Goal: Task Accomplishment & Management: Use online tool/utility

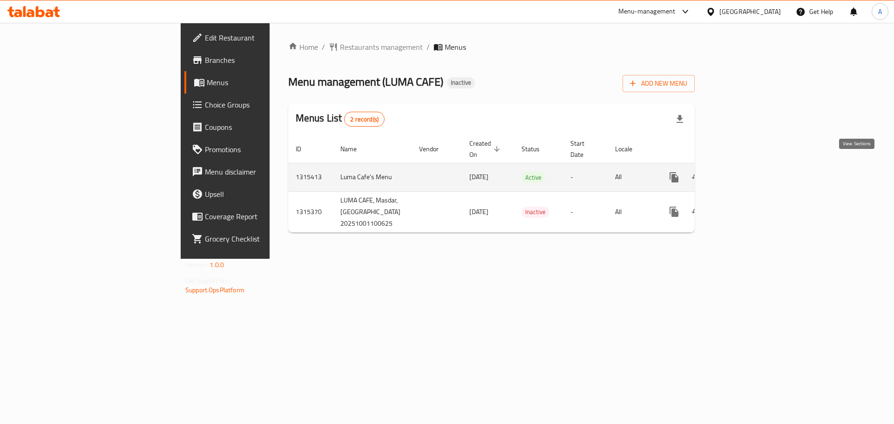
click at [747, 172] on icon "enhanced table" at bounding box center [741, 177] width 11 height 11
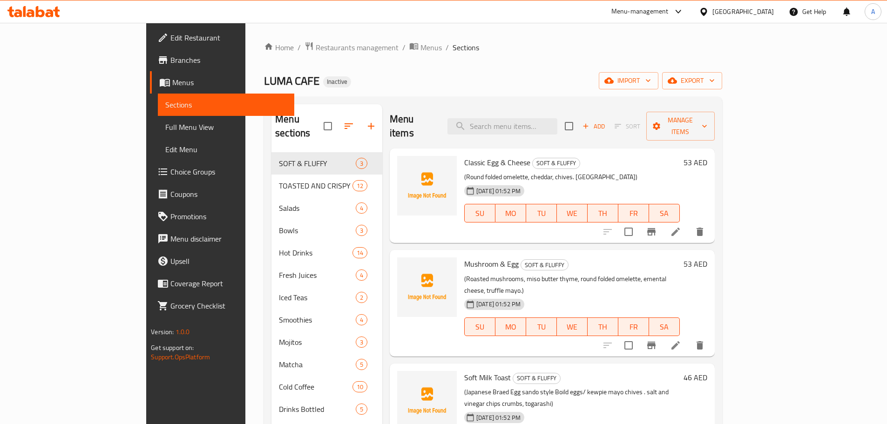
click at [264, 79] on span "LUMA CAFE" at bounding box center [291, 80] width 55 height 21
drag, startPoint x: 173, startPoint y: 79, endPoint x: 355, endPoint y: 104, distance: 184.3
click at [331, 103] on div "Home / Restaurants management / Menus / Sections LUMA CAFE Inactive import expo…" at bounding box center [493, 288] width 458 height 495
click at [390, 88] on div "LUMA CAFE Inactive import export" at bounding box center [493, 80] width 458 height 17
click at [165, 128] on span "Full Menu View" at bounding box center [226, 127] width 122 height 11
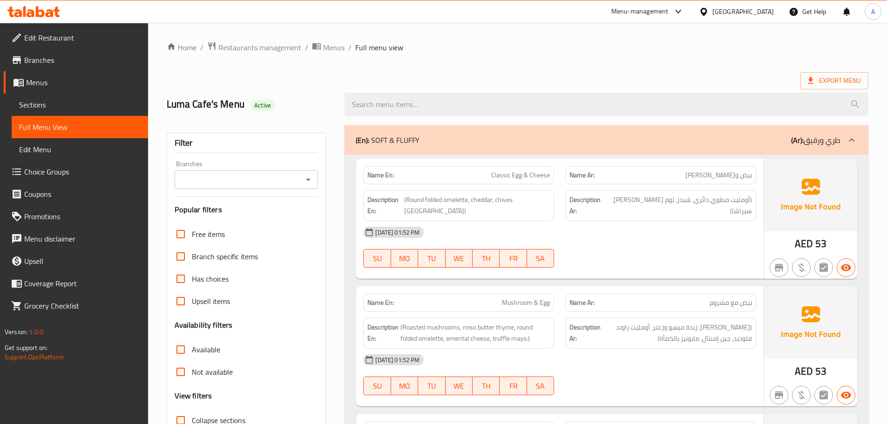
scroll to position [233, 0]
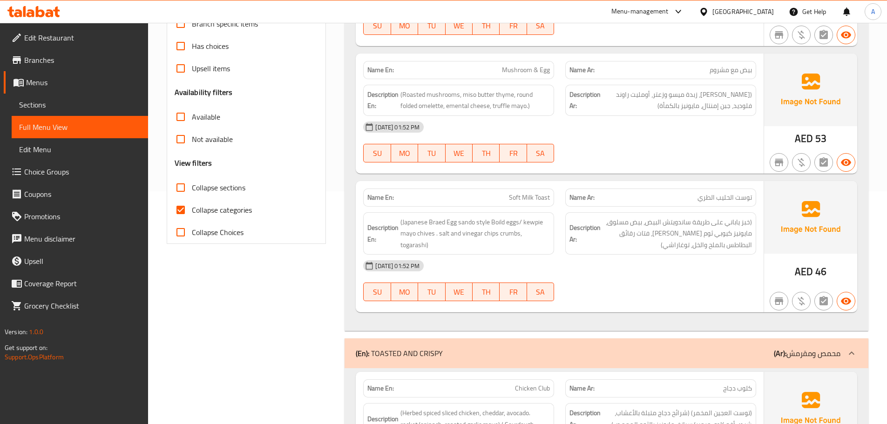
click at [196, 210] on span "Collapse categories" at bounding box center [222, 209] width 60 height 11
click at [192, 210] on input "Collapse categories" at bounding box center [181, 210] width 22 height 22
checkbox input "false"
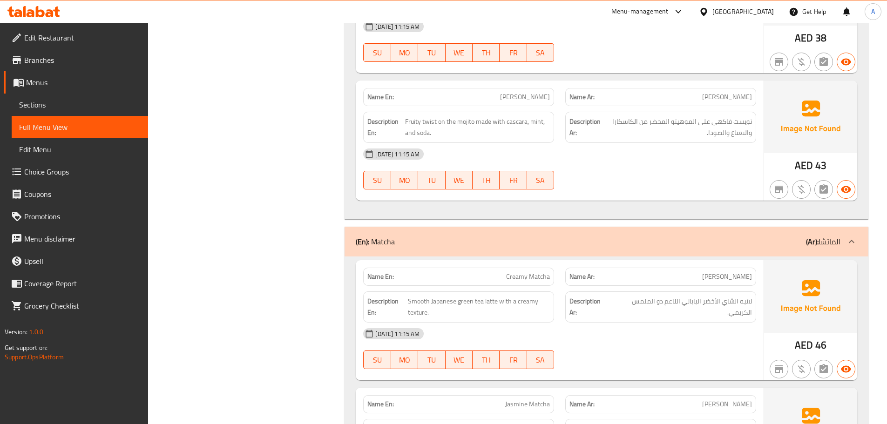
scroll to position [7455, 0]
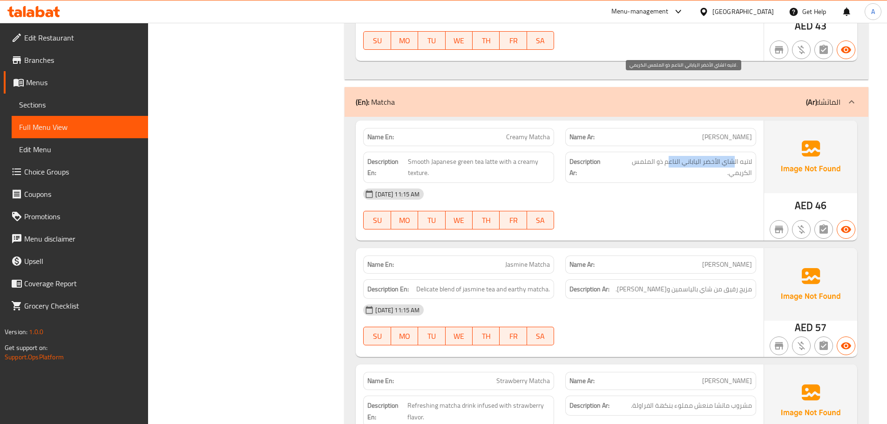
drag, startPoint x: 729, startPoint y: 84, endPoint x: 681, endPoint y: 124, distance: 62.6
click at [667, 156] on span "لاتيه الشاي الأخضر الياباني الناعم ذو الملمس الكريمي." at bounding box center [682, 167] width 142 height 23
click at [684, 183] on div "01-10-2025 11:15 AM SU MO TU WE TH FR SA" at bounding box center [560, 209] width 404 height 52
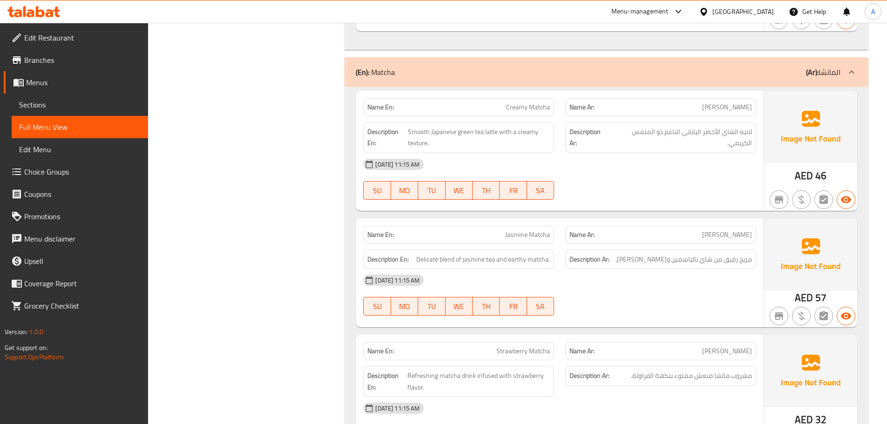
scroll to position [7501, 0]
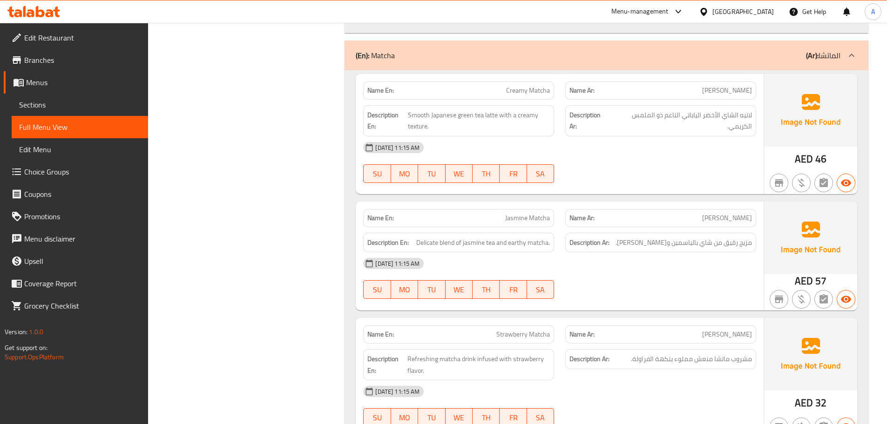
drag, startPoint x: 459, startPoint y: 147, endPoint x: 610, endPoint y: 199, distance: 159.4
click at [540, 202] on div "Name En: Jasmine Matcha Name Ar: ماتشا ياسمين Description En: Delicate blend of…" at bounding box center [560, 256] width 408 height 109
click at [630, 293] on div at bounding box center [661, 298] width 202 height 11
drag, startPoint x: 751, startPoint y: 165, endPoint x: 681, endPoint y: 213, distance: 85.0
click at [689, 237] on span "مزيج رقيق من شاي بالياسمين و[PERSON_NAME]." at bounding box center [684, 243] width 136 height 12
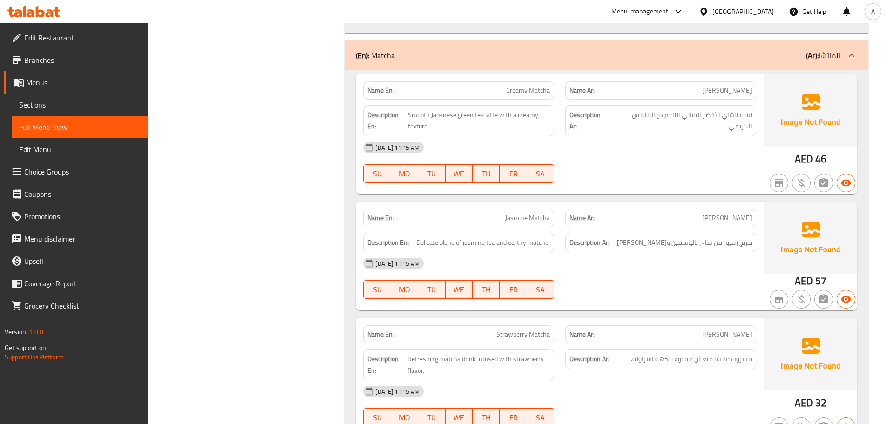
drag, startPoint x: 681, startPoint y: 213, endPoint x: 571, endPoint y: 211, distance: 109.9
click at [679, 252] on div "01-10-2025 11:15 AM SU MO TU WE TH FR SA" at bounding box center [560, 278] width 404 height 52
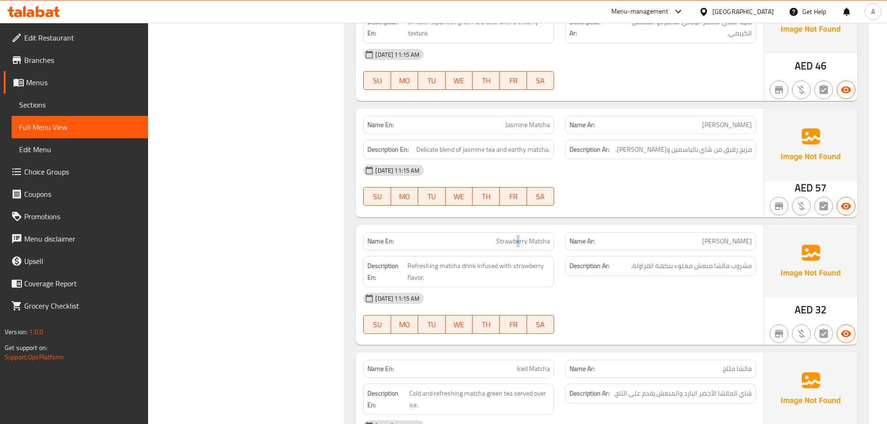
drag, startPoint x: 516, startPoint y: 161, endPoint x: 590, endPoint y: 191, distance: 79.7
click at [569, 225] on div "Name En: Strawberry Matcha Name Ar: ماتشا فراولة Description En: Refreshing mat…" at bounding box center [560, 285] width 408 height 120
click at [618, 287] on div "[DATE] 11:15 AM" at bounding box center [560, 298] width 404 height 22
drag, startPoint x: 734, startPoint y: 185, endPoint x: 592, endPoint y: 189, distance: 142.1
click at [647, 260] on span "مشروب ماتشا منعش مملوء بنكهة الفراولة." at bounding box center [691, 266] width 121 height 12
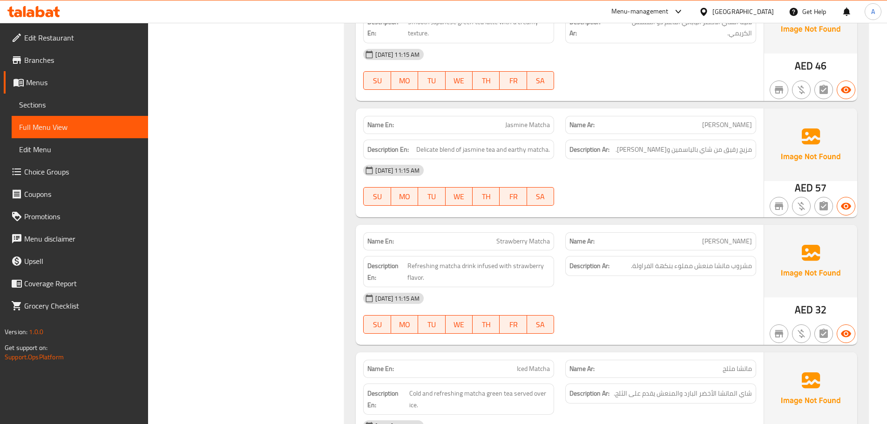
drag, startPoint x: 396, startPoint y: 189, endPoint x: 669, endPoint y: 226, distance: 275.4
click at [515, 260] on h6 "Description En: Refreshing matcha drink infused with strawberry flavor." at bounding box center [458, 271] width 183 height 23
click at [670, 287] on div "[DATE] 11:15 AM" at bounding box center [560, 298] width 404 height 22
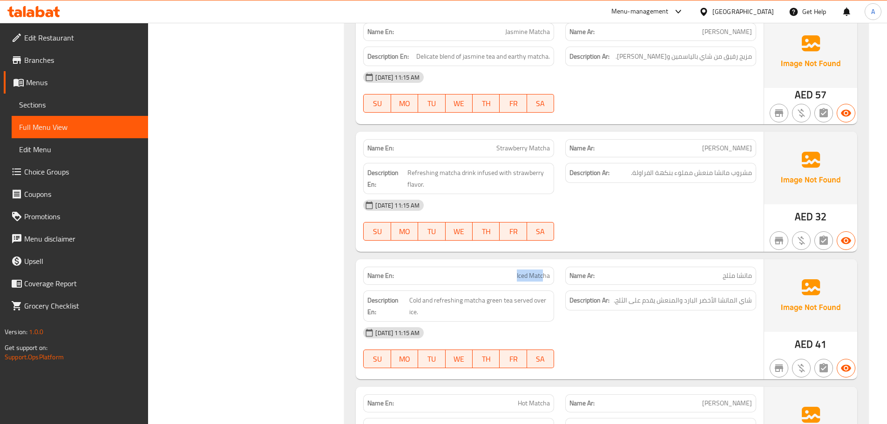
drag, startPoint x: 490, startPoint y: 189, endPoint x: 550, endPoint y: 195, distance: 60.4
click at [545, 267] on div "Name En: Iced Matcha" at bounding box center [458, 276] width 191 height 18
click at [659, 322] on div "[DATE] 11:15 AM" at bounding box center [560, 333] width 404 height 22
drag, startPoint x: 742, startPoint y: 224, endPoint x: 618, endPoint y: 221, distance: 123.9
click at [639, 295] on span "شاي الماتشا الأخضر البارد والمنعش يقدم على الثلج." at bounding box center [683, 301] width 138 height 12
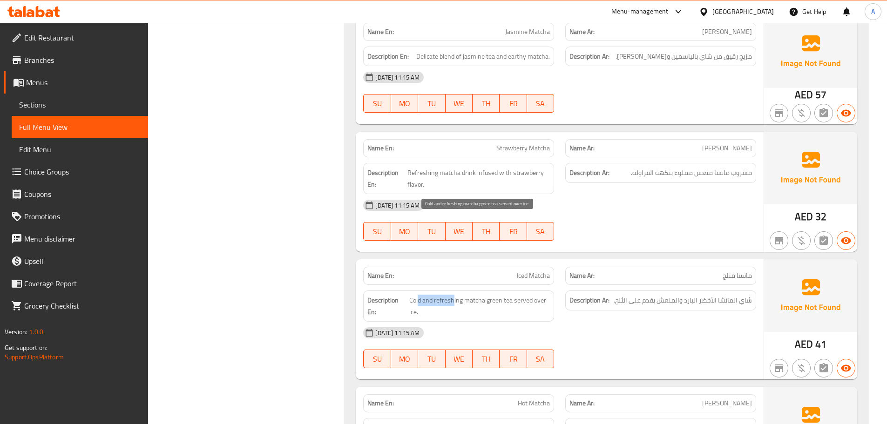
drag, startPoint x: 417, startPoint y: 220, endPoint x: 571, endPoint y: 242, distance: 156.1
click at [490, 295] on span "Cold and refreshing matcha green tea served over ice." at bounding box center [479, 306] width 141 height 23
click at [608, 322] on div "[DATE] 11:15 AM" at bounding box center [560, 333] width 404 height 22
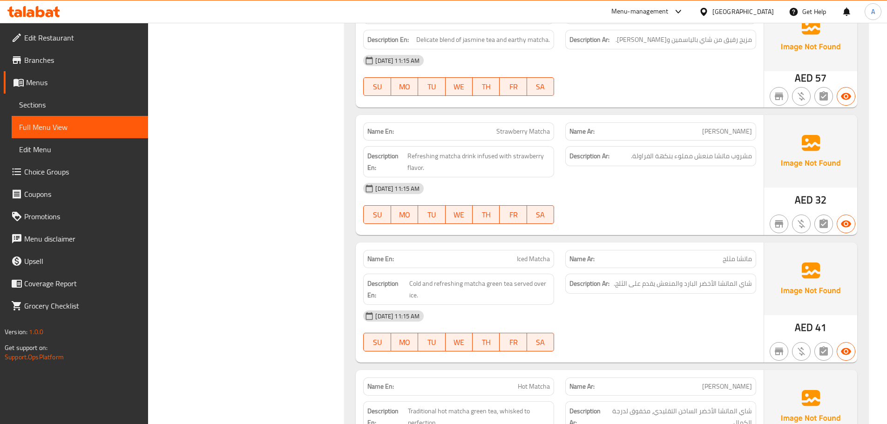
scroll to position [7781, 0]
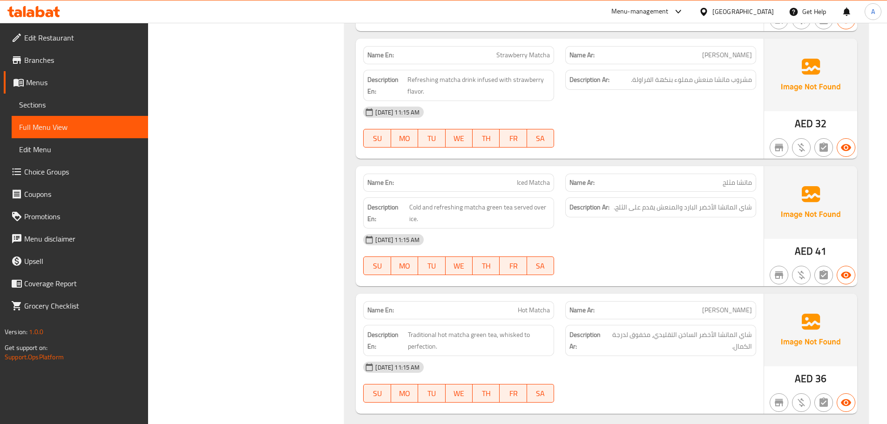
drag, startPoint x: 493, startPoint y: 225, endPoint x: 655, endPoint y: 291, distance: 175.3
click at [604, 294] on div "Name En: Hot Matcha Name Ar: ماتشا ساخن Description En: Traditional hot matcha …" at bounding box center [560, 354] width 408 height 120
click at [655, 356] on div "[DATE] 11:15 AM" at bounding box center [560, 367] width 404 height 22
drag, startPoint x: 747, startPoint y: 254, endPoint x: 649, endPoint y: 289, distance: 103.6
click at [625, 329] on span "شاي الماتشا الأخضر الساخن التقليدي، مخفوق لدرجة الكمال." at bounding box center [679, 340] width 145 height 23
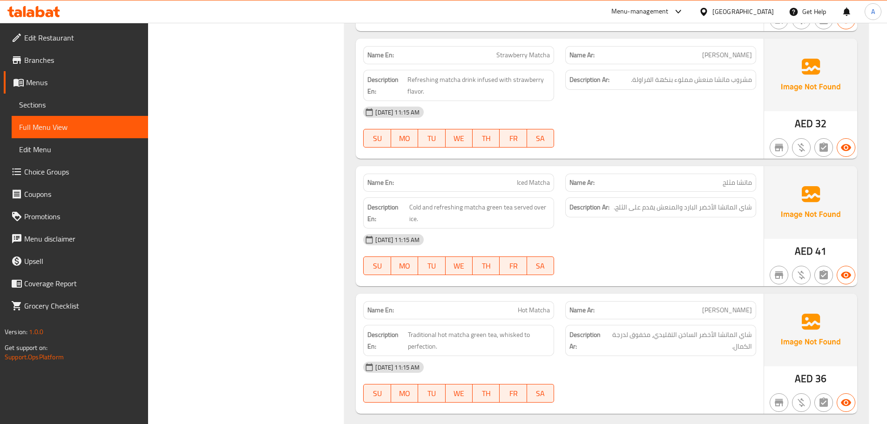
click at [656, 356] on div "[DATE] 11:15 AM" at bounding box center [560, 367] width 404 height 22
drag, startPoint x: 441, startPoint y: 254, endPoint x: 545, endPoint y: 299, distance: 112.5
click at [495, 329] on span "Traditional hot matcha green tea, whisked to perfection." at bounding box center [479, 340] width 142 height 23
click at [571, 356] on div "01-10-2025 11:15 AM SU MO TU WE TH FR SA" at bounding box center [560, 382] width 404 height 52
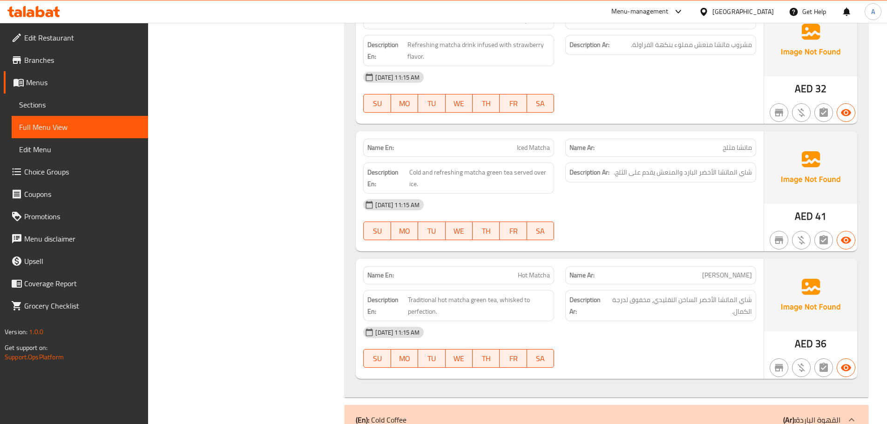
scroll to position [7874, 0]
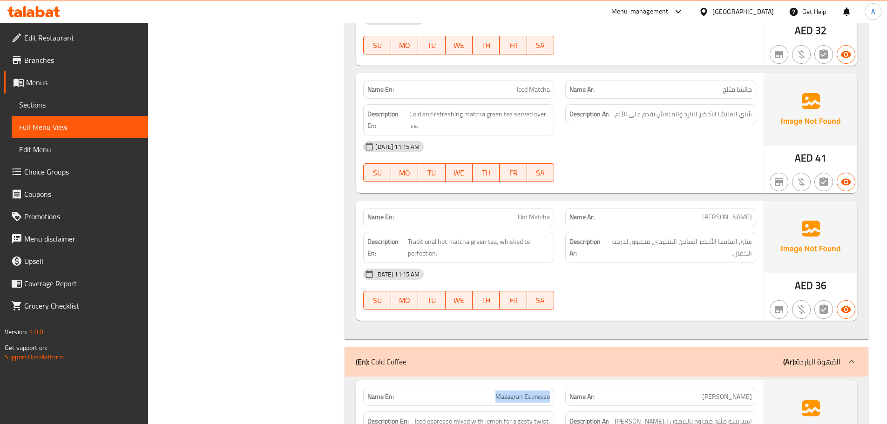
drag, startPoint x: 475, startPoint y: 314, endPoint x: 580, endPoint y: 308, distance: 104.9
click at [574, 382] on div "Name En: Mazagran Espresso Name Ar: مازاغران إسبريسو" at bounding box center [560, 396] width 404 height 29
click at [633, 263] on div "[DATE] 11:15 AM" at bounding box center [560, 274] width 404 height 22
click at [744, 392] on span "[PERSON_NAME]" at bounding box center [727, 397] width 50 height 10
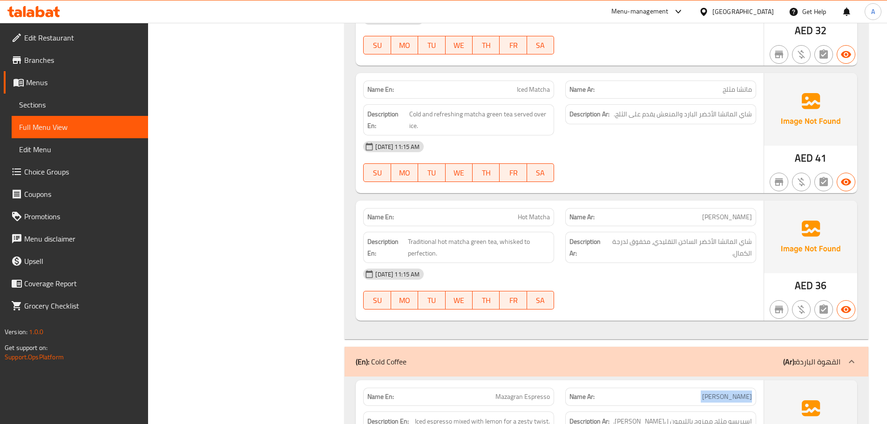
click at [744, 392] on span "[PERSON_NAME]" at bounding box center [727, 397] width 50 height 10
click at [695, 263] on div "01-10-2025 11:15 AM SU MO TU WE TH FR SA" at bounding box center [560, 289] width 404 height 52
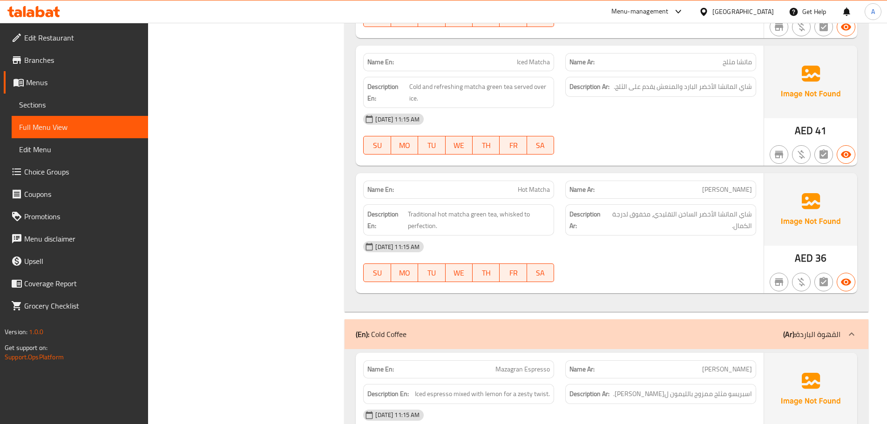
scroll to position [8014, 0]
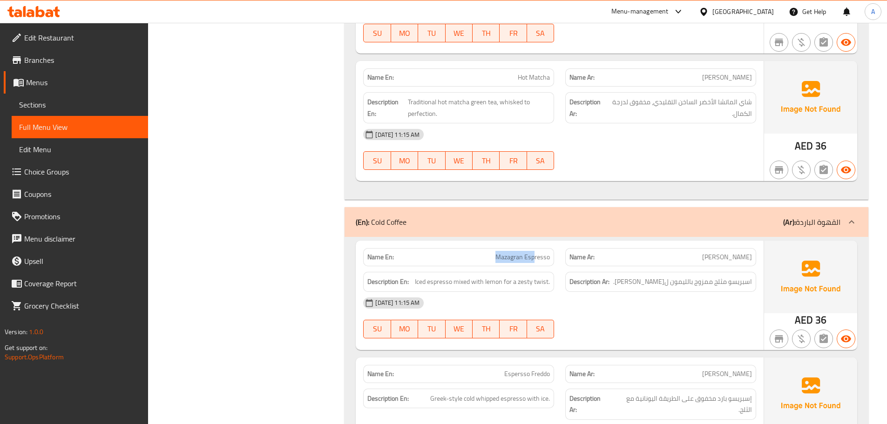
drag, startPoint x: 488, startPoint y: 182, endPoint x: 585, endPoint y: 200, distance: 98.6
click at [577, 243] on div "Name En: Mazagran Espresso Name Ar: مازاغران إسبريسو" at bounding box center [560, 257] width 404 height 29
drag, startPoint x: 641, startPoint y: 238, endPoint x: 649, endPoint y: 237, distance: 8.0
click at [643, 292] on div "01-10-2025 11:15 AM SU MO TU WE TH FR SA" at bounding box center [560, 318] width 404 height 52
drag, startPoint x: 720, startPoint y: 183, endPoint x: 690, endPoint y: 191, distance: 31.4
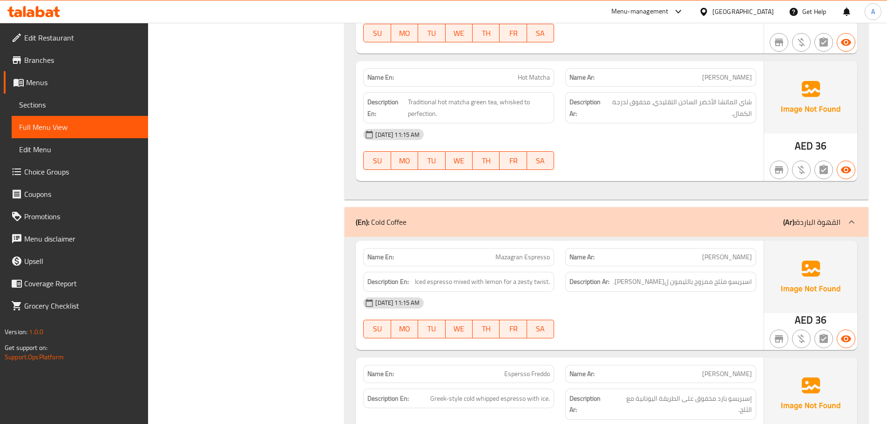
click at [698, 248] on div "Name Ar: مازاغران إسبريسو" at bounding box center [660, 257] width 191 height 18
drag, startPoint x: 463, startPoint y: 187, endPoint x: 713, endPoint y: 240, distance: 255.2
click at [639, 241] on div "Name En: Mazagran Espresso Name Ar: مازاغران إسبريسو Description En: Iced espre…" at bounding box center [560, 295] width 408 height 109
click at [728, 292] on div "01-10-2025 11:15 AM SU MO TU WE TH FR SA" at bounding box center [560, 318] width 404 height 52
click at [740, 276] on span "اسبريسو مثلج ممزوج بالليمون ل[PERSON_NAME]." at bounding box center [682, 282] width 139 height 12
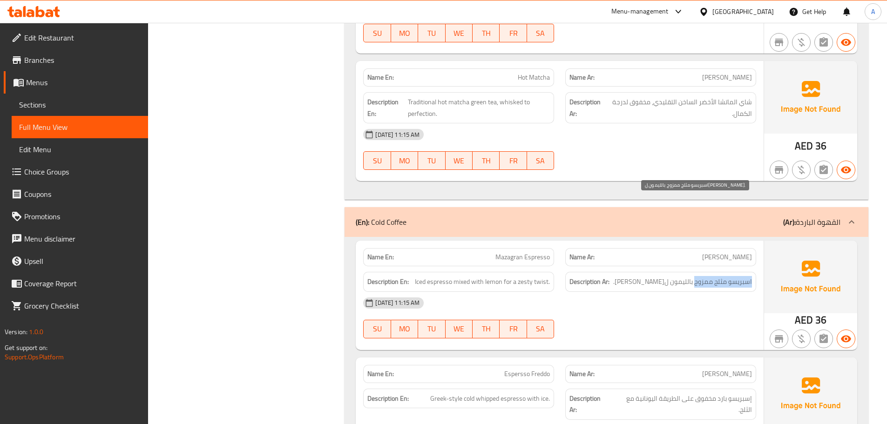
drag, startPoint x: 740, startPoint y: 203, endPoint x: 684, endPoint y: 202, distance: 55.4
click at [694, 276] on span "اسبريسو مثلج ممزوج بالليمون ل[PERSON_NAME]." at bounding box center [682, 282] width 139 height 12
click at [675, 292] on div "01-10-2025 11:15 AM SU MO TU WE TH FR SA" at bounding box center [560, 318] width 404 height 52
drag, startPoint x: 712, startPoint y: 203, endPoint x: 682, endPoint y: 208, distance: 30.2
click at [685, 276] on span "اسبريسو مثلج ممزوج بالليمون ل[PERSON_NAME]." at bounding box center [682, 282] width 139 height 12
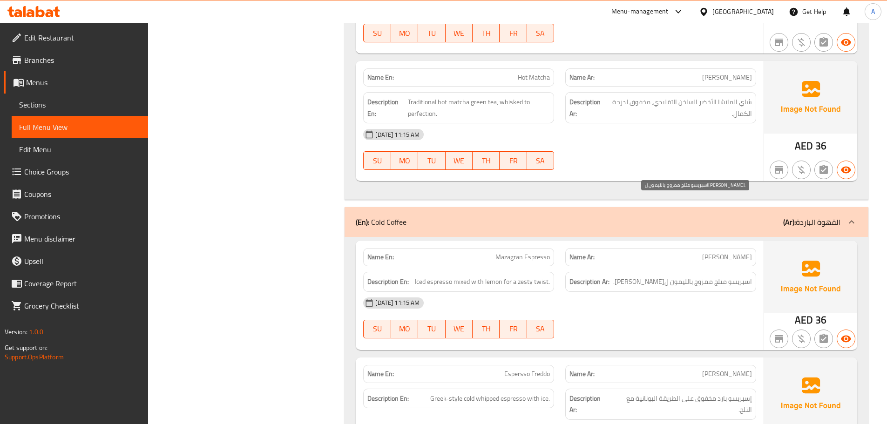
click at [680, 276] on span "اسبريسو مثلج ممزوج بالليمون ل[PERSON_NAME]." at bounding box center [682, 282] width 139 height 12
drag, startPoint x: 680, startPoint y: 244, endPoint x: 666, endPoint y: 212, distance: 34.4
click at [679, 292] on div "01-10-2025 11:15 AM SU MO TU WE TH FR SA" at bounding box center [560, 318] width 404 height 52
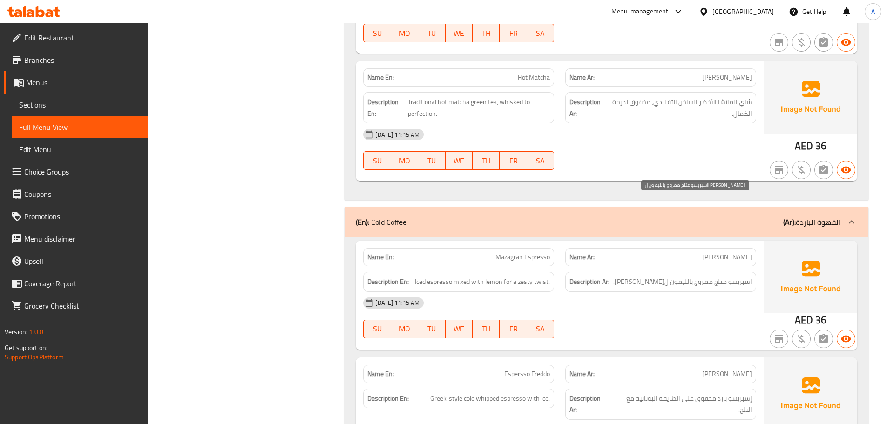
click at [662, 276] on span "اسبريسو مثلج ممزوج بالليمون ل[PERSON_NAME]." at bounding box center [682, 282] width 139 height 12
drag, startPoint x: 662, startPoint y: 200, endPoint x: 661, endPoint y: 243, distance: 42.9
click at [662, 276] on span "اسبريسو مثلج ممزوج بالليمون ل[PERSON_NAME]." at bounding box center [682, 282] width 139 height 12
click at [661, 292] on div "01-10-2025 11:15 AM SU MO TU WE TH FR SA" at bounding box center [560, 318] width 404 height 52
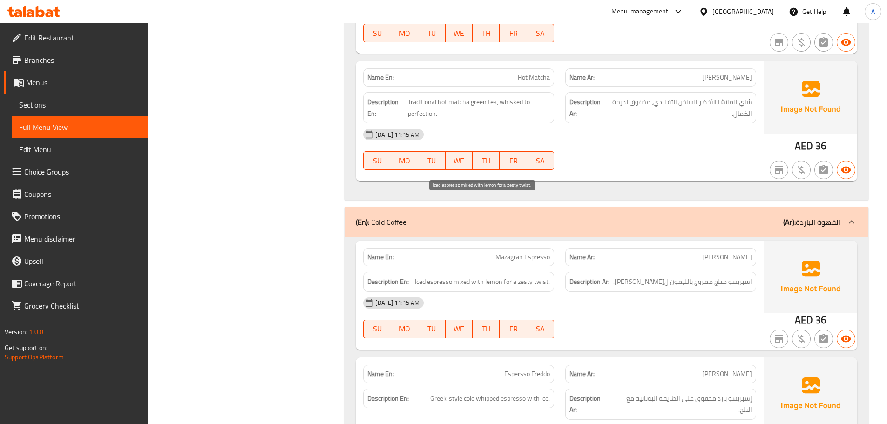
drag, startPoint x: 474, startPoint y: 198, endPoint x: 571, endPoint y: 227, distance: 100.5
click at [532, 241] on div "Name En: Mazagran Espresso Name Ar: مازاغران إسبريسو Description En: Iced espre…" at bounding box center [560, 295] width 408 height 109
click at [571, 292] on div "[DATE] 11:15 AM" at bounding box center [560, 303] width 404 height 22
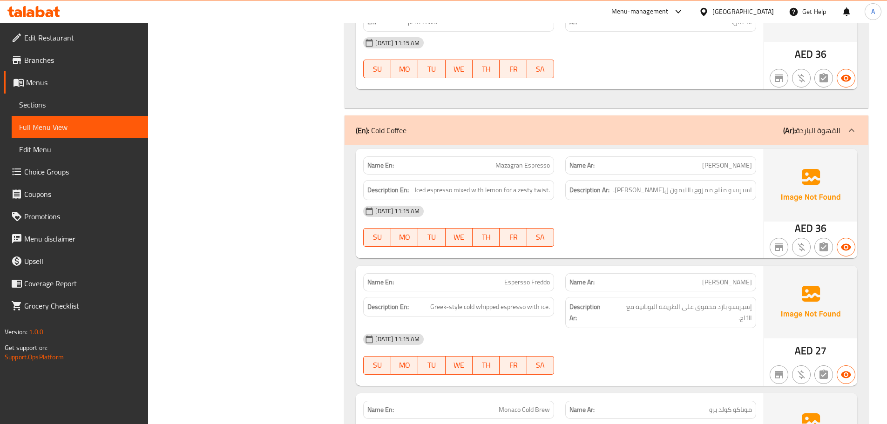
scroll to position [8107, 0]
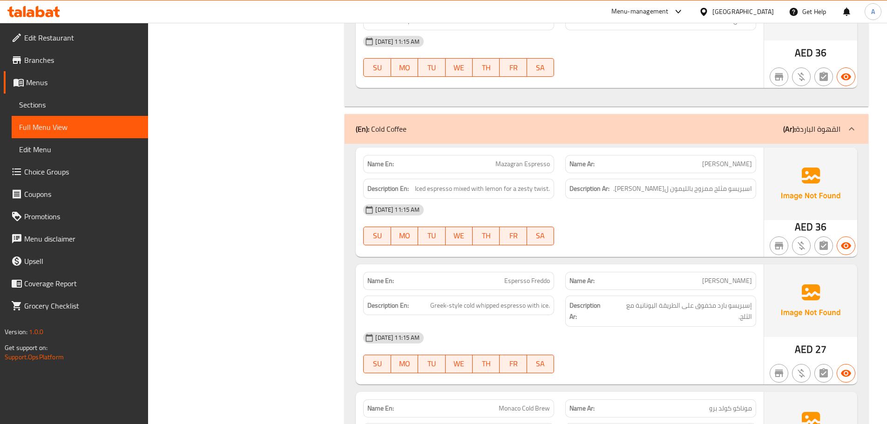
drag, startPoint x: 501, startPoint y: 209, endPoint x: 649, endPoint y: 243, distance: 151.4
click at [600, 265] on div "Name En: Espersso Freddo Name Ar: إسبريسو فريدو Description En: Greek-style col…" at bounding box center [560, 325] width 408 height 120
drag, startPoint x: 660, startPoint y: 257, endPoint x: 654, endPoint y: 258, distance: 6.1
click at [660, 327] on div "[DATE] 11:15 AM" at bounding box center [560, 338] width 404 height 22
click at [741, 300] on span "إسبريسو بارد مخفوق على الطريقة اليونانية مع الثلج." at bounding box center [681, 311] width 141 height 23
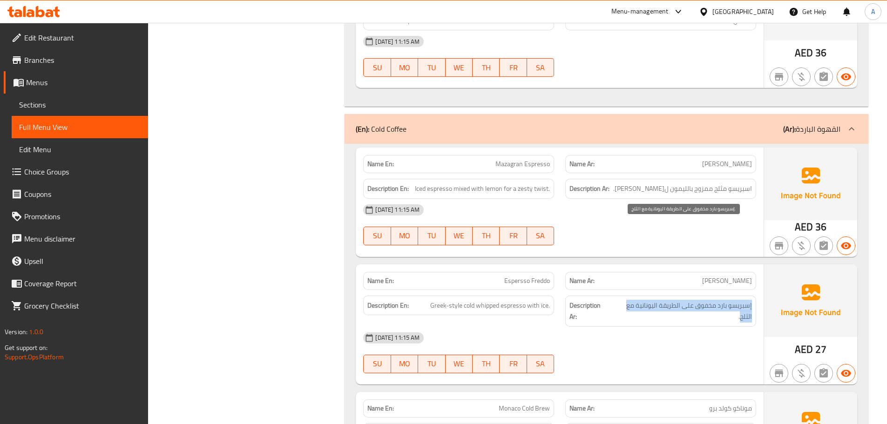
drag, startPoint x: 741, startPoint y: 228, endPoint x: 616, endPoint y: 230, distance: 124.8
click at [616, 300] on span "إسبريسو بارد مخفوق على الطريقة اليونانية مع الثلج." at bounding box center [681, 311] width 141 height 23
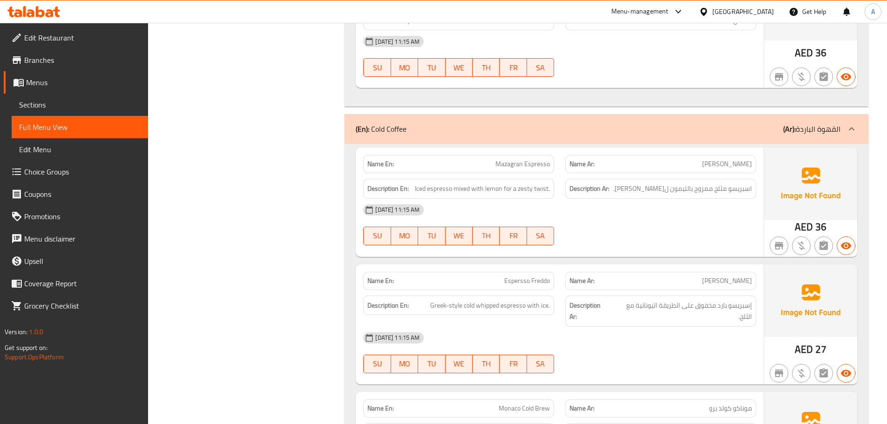
click at [621, 327] on div "[DATE] 11:15 AM" at bounding box center [560, 338] width 404 height 22
drag, startPoint x: 428, startPoint y: 225, endPoint x: 659, endPoint y: 251, distance: 232.9
click at [597, 265] on div "Name En: Espersso Freddo Name Ar: إسبريسو فريدو Description En: Greek-style col…" at bounding box center [560, 325] width 408 height 120
click at [660, 327] on div "[DATE] 11:15 AM" at bounding box center [560, 338] width 404 height 22
click at [638, 300] on span "إسبريسو بارد مخفوق على الطريقة اليونانية مع الثلج." at bounding box center [681, 311] width 141 height 23
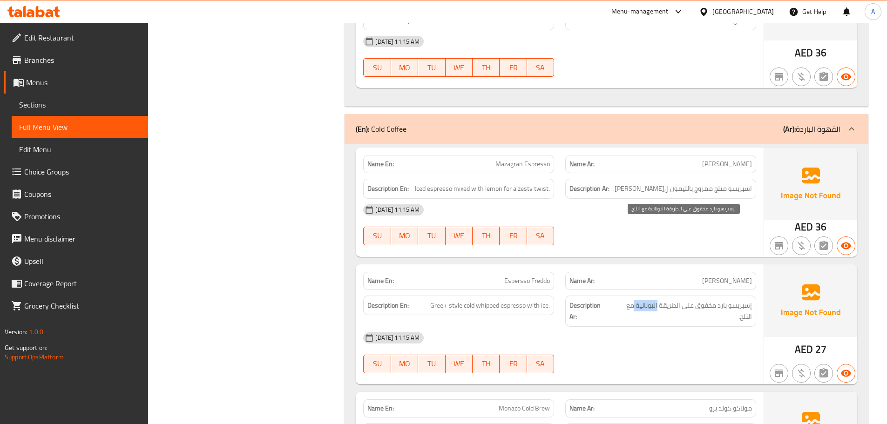
click at [638, 300] on span "إسبريسو بارد مخفوق على الطريقة اليونانية مع الثلج." at bounding box center [681, 311] width 141 height 23
click at [638, 327] on div "[DATE] 11:15 AM" at bounding box center [560, 338] width 404 height 22
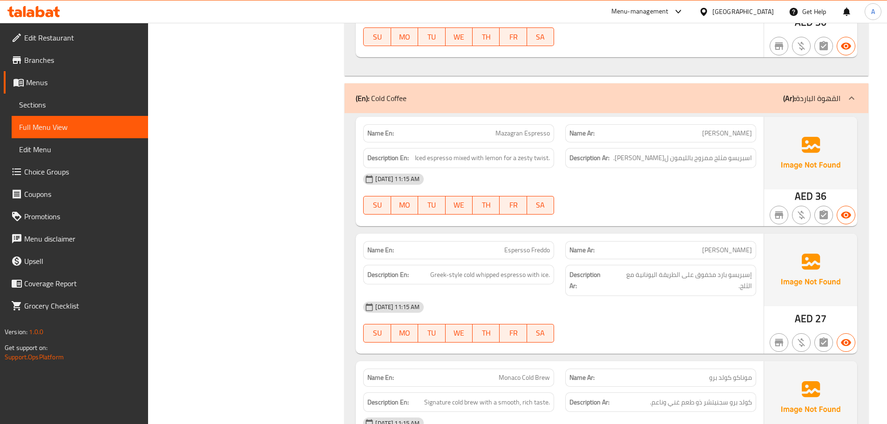
scroll to position [8200, 0]
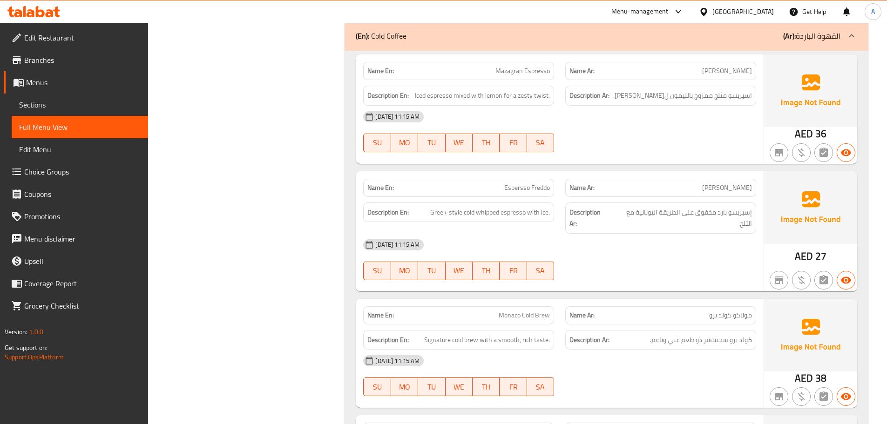
drag, startPoint x: 563, startPoint y: 236, endPoint x: 651, endPoint y: 275, distance: 96.1
click at [615, 299] on div "Name En: Monaco Cold Brew Name Ar: موناكو كولد برو Description En: Signature co…" at bounding box center [560, 353] width 408 height 109
drag, startPoint x: 651, startPoint y: 278, endPoint x: 623, endPoint y: 280, distance: 27.6
click at [649, 350] on div "[DATE] 11:15 AM" at bounding box center [560, 361] width 404 height 22
drag, startPoint x: 725, startPoint y: 226, endPoint x: 710, endPoint y: 242, distance: 22.1
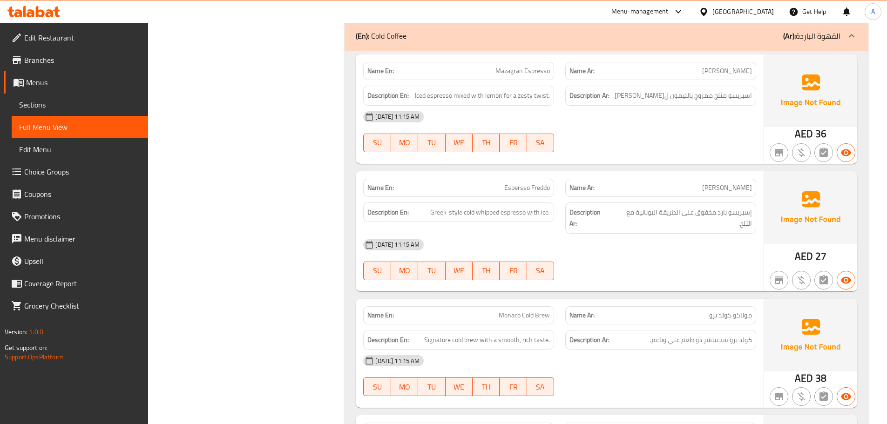
click at [719, 311] on span "موناكو كولد برو" at bounding box center [730, 316] width 43 height 10
click at [705, 350] on div "[DATE] 11:15 AM" at bounding box center [560, 361] width 404 height 22
drag, startPoint x: 741, startPoint y: 251, endPoint x: 662, endPoint y: 248, distance: 78.8
click at [672, 334] on span "كولد برو سجنيتشر ذو طعم غني وناعم." at bounding box center [701, 340] width 102 height 12
drag
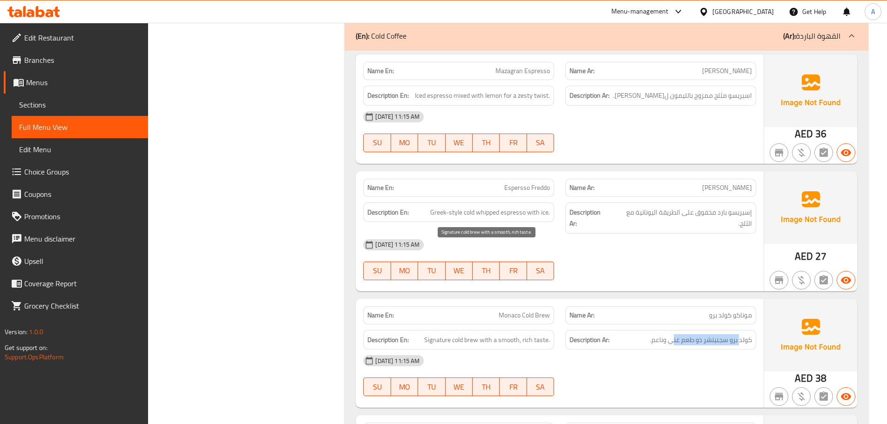
click at [535, 330] on div "Description En: Signature cold brew with a smooth, rich taste." at bounding box center [458, 340] width 191 height 20
click at [613, 350] on div "01-10-2025 11:15 AM SU MO TU WE TH FR SA" at bounding box center [560, 376] width 404 height 52
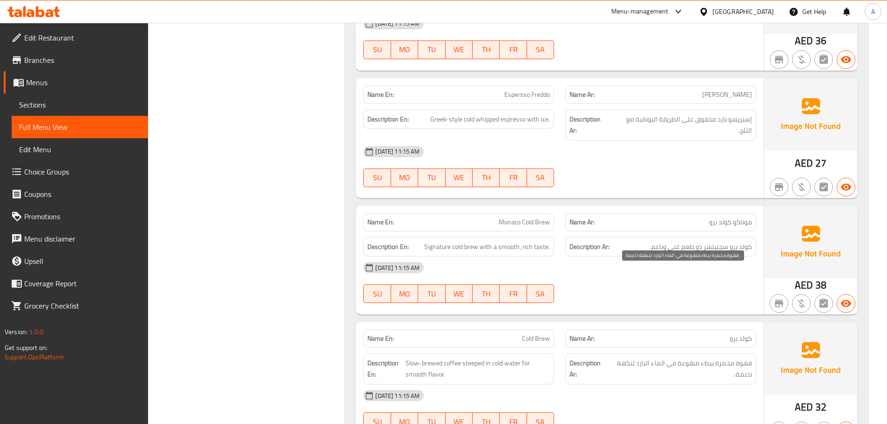
scroll to position [8340, 0]
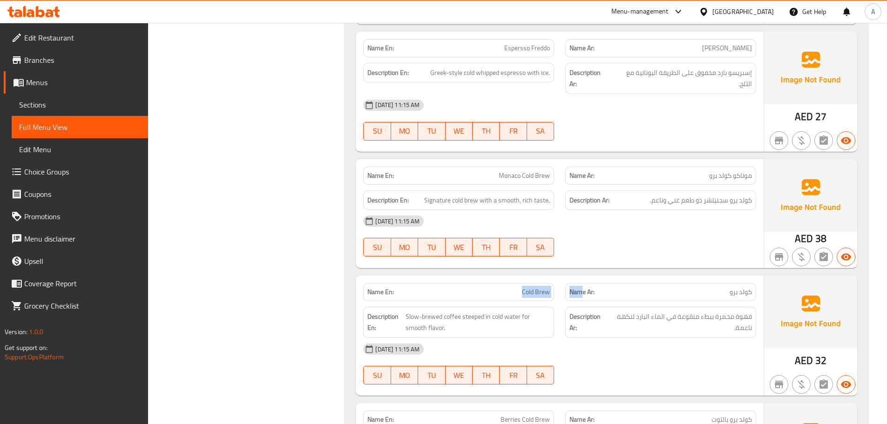
click at [611, 276] on div "Name En: Cold Brew Name Ar: كولد برو Description En: Slow-brewed coffee steeped…" at bounding box center [560, 336] width 408 height 120
click at [699, 379] on div at bounding box center [661, 384] width 202 height 11
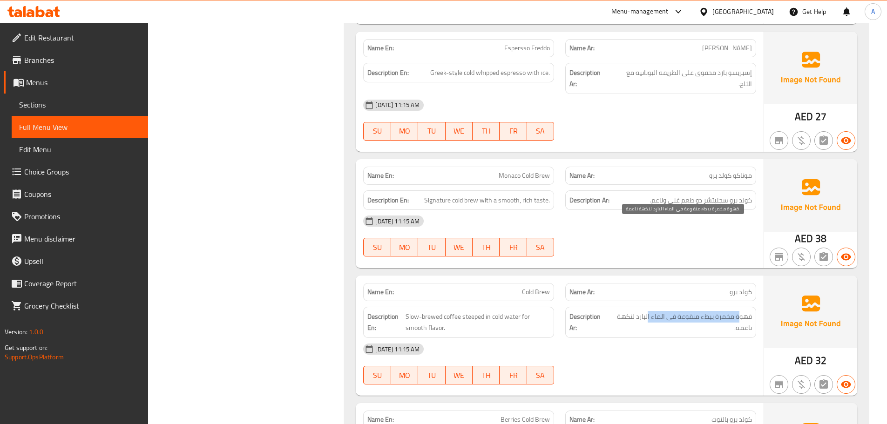
drag, startPoint x: 739, startPoint y: 226, endPoint x: 648, endPoint y: 232, distance: 91.0
click at [648, 311] on span "قهوة مخمرة ببطء منقوعة في الماء البارد لنكهة ناعمة." at bounding box center [680, 322] width 143 height 23
click at [678, 379] on div at bounding box center [661, 384] width 202 height 11
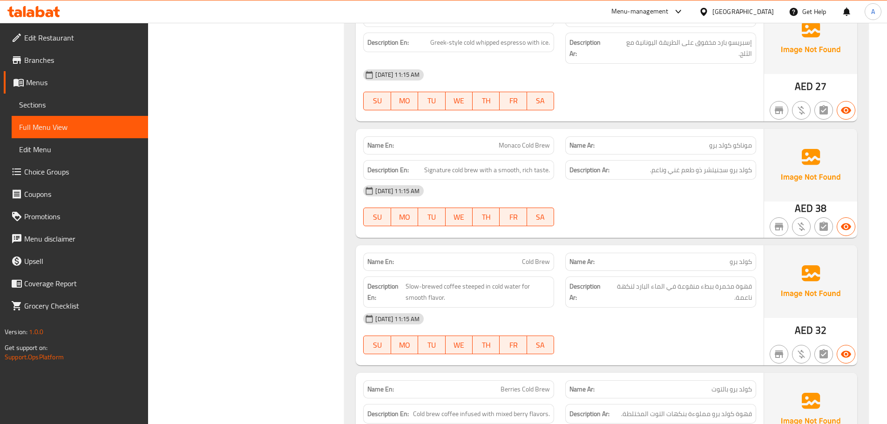
scroll to position [8386, 0]
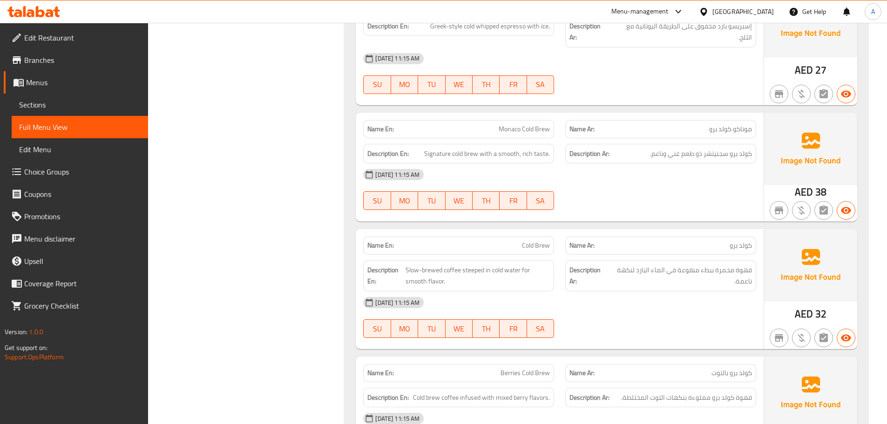
drag, startPoint x: 502, startPoint y: 278, endPoint x: 549, endPoint y: 285, distance: 47.2
click at [547, 368] on p "Name En: Berries Cold Brew" at bounding box center [458, 373] width 183 height 10
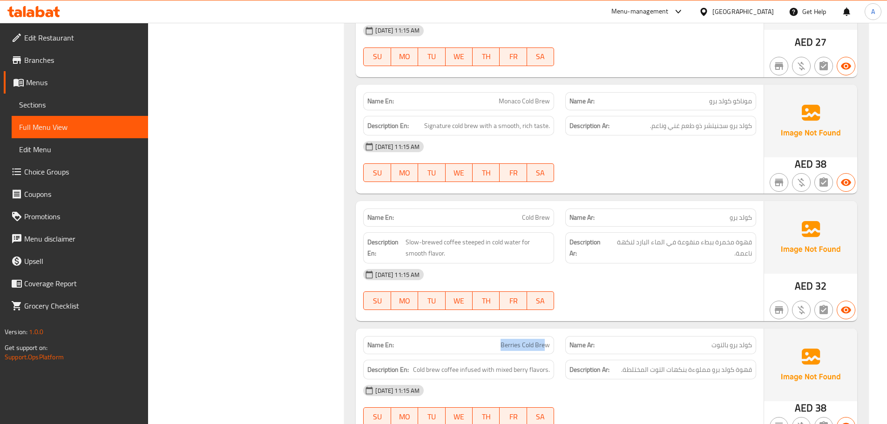
scroll to position [8479, 0]
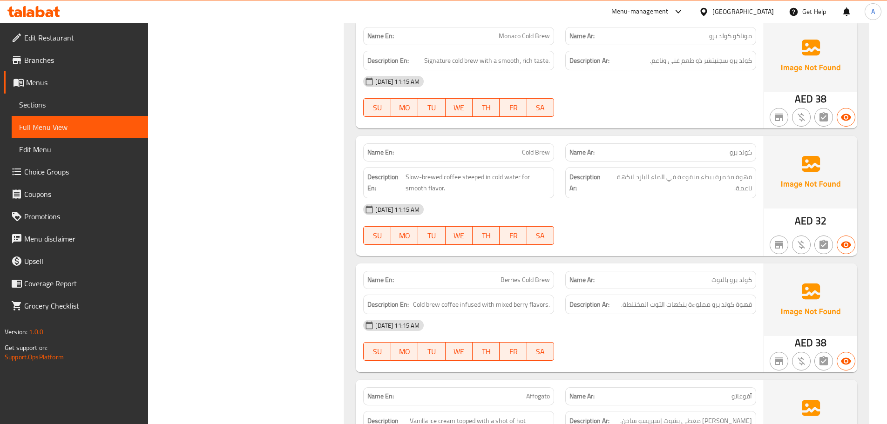
click at [662, 314] on div "[DATE] 11:15 AM" at bounding box center [560, 325] width 404 height 22
drag, startPoint x: 701, startPoint y: 217, endPoint x: 667, endPoint y: 242, distance: 42.4
click at [672, 299] on span "قهوة كولد برو مملوءة بنكهات التوت المختلطة." at bounding box center [686, 305] width 131 height 12
click at [665, 314] on div "01-10-2025 11:15 AM SU MO TU WE TH FR SA" at bounding box center [560, 340] width 404 height 52
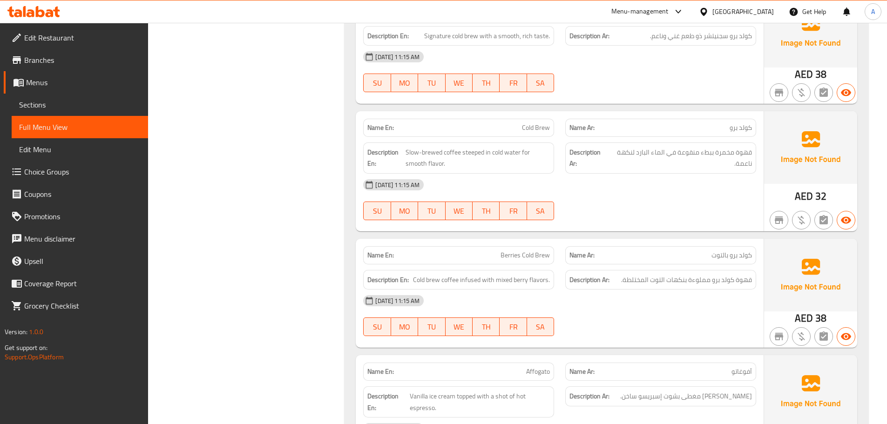
scroll to position [8526, 0]
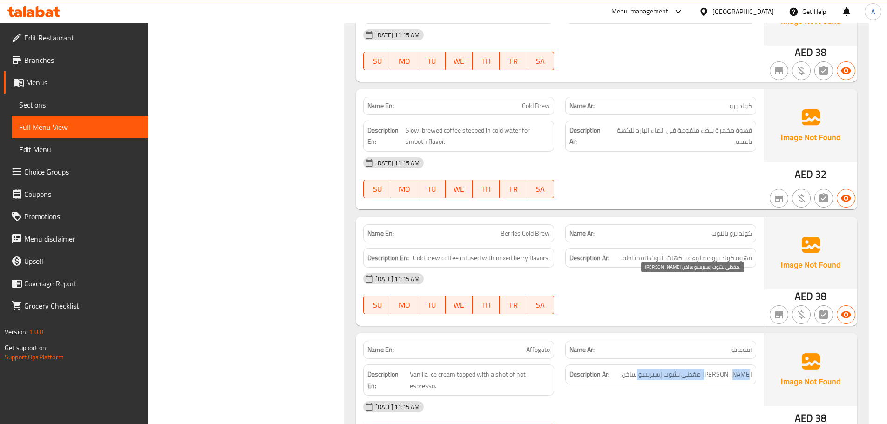
drag, startPoint x: 724, startPoint y: 287, endPoint x: 648, endPoint y: 320, distance: 83.2
click at [645, 369] on span "[PERSON_NAME] مغطى بشوت إسبريسو ساخن." at bounding box center [686, 375] width 132 height 12
click at [648, 396] on div "[DATE] 11:15 AM" at bounding box center [560, 407] width 404 height 22
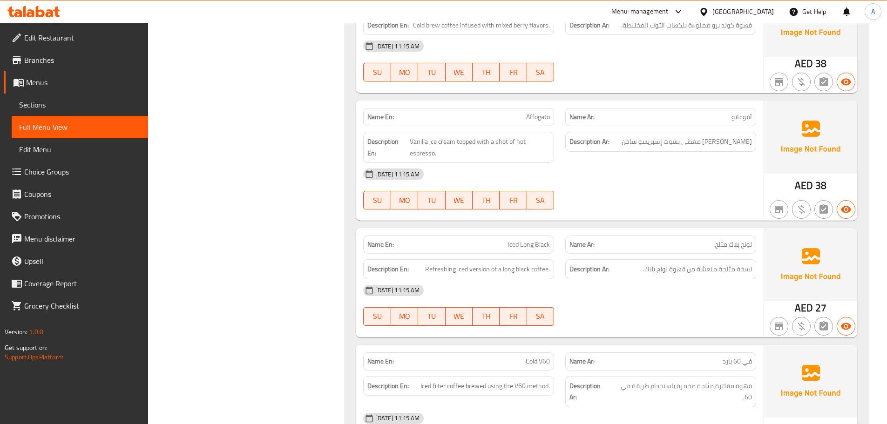
scroll to position [8805, 0]
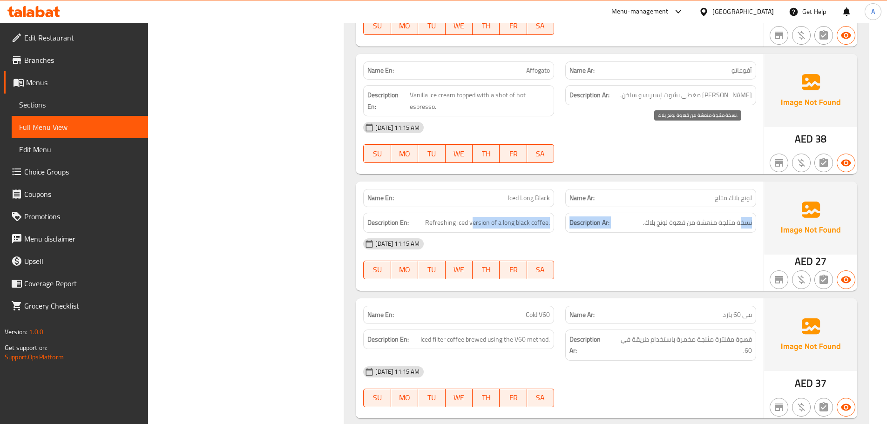
drag, startPoint x: 739, startPoint y: 134, endPoint x: 473, endPoint y: 133, distance: 265.9
click at [473, 207] on div "Description En: Refreshing iced version of a long black coffee. Description Ar:…" at bounding box center [560, 222] width 404 height 31
click at [630, 233] on div "[DATE] 11:15 AM" at bounding box center [560, 244] width 404 height 22
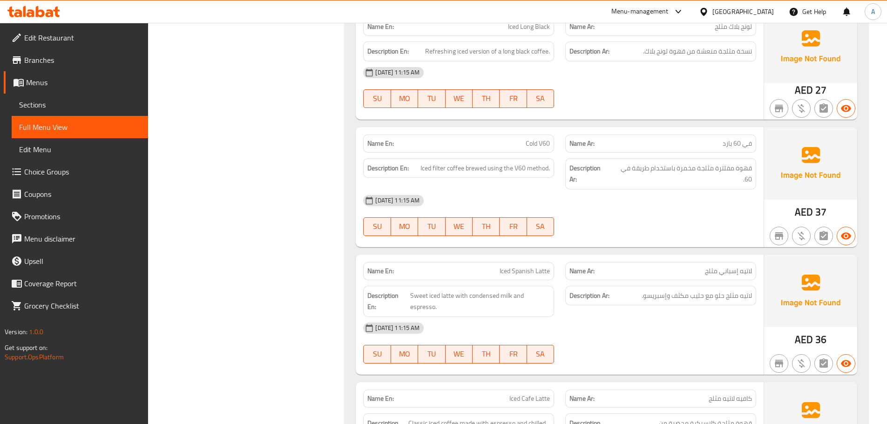
scroll to position [8945, 0]
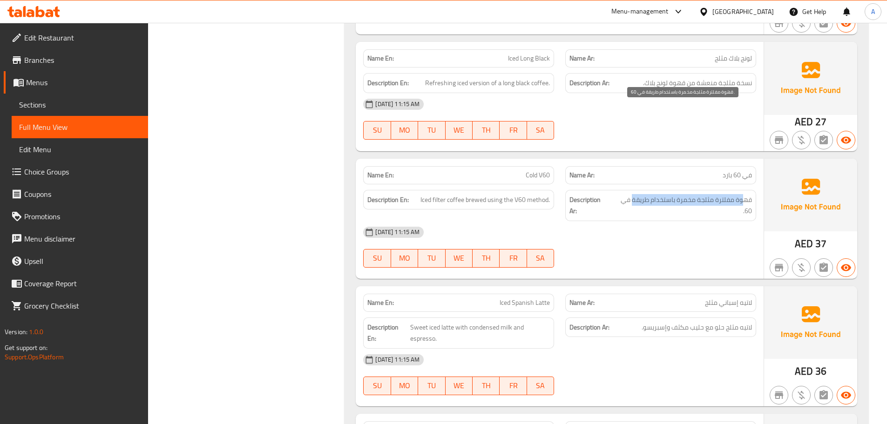
drag, startPoint x: 744, startPoint y: 111, endPoint x: 631, endPoint y: 112, distance: 113.2
click at [631, 194] on span "قهوة مفلترة مثلجة مخمرة باستخدام طريقة في 60." at bounding box center [681, 205] width 141 height 23
click at [633, 221] on div "[DATE] 11:15 AM" at bounding box center [560, 232] width 404 height 22
drag, startPoint x: 434, startPoint y: 116, endPoint x: 589, endPoint y: 143, distance: 157.0
click at [564, 159] on div "Name En: Cold V60 Name Ar: في 60 بارد Description En: Iced filter coffee brewed…" at bounding box center [560, 219] width 408 height 120
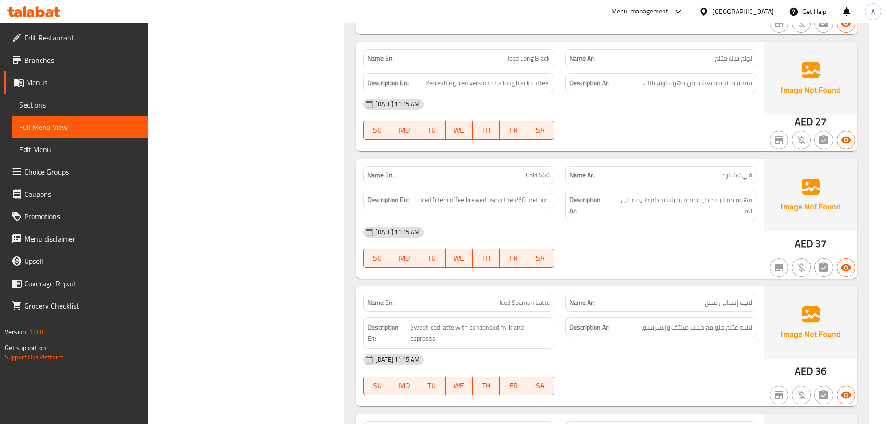
drag, startPoint x: 591, startPoint y: 146, endPoint x: 534, endPoint y: 228, distance: 100.4
click at [592, 221] on div "[DATE] 11:15 AM" at bounding box center [560, 232] width 404 height 22
drag, startPoint x: 486, startPoint y: 217, endPoint x: 673, endPoint y: 180, distance: 190.8
click at [615, 288] on div "Name En: Iced Spanish Latte Name Ar: لاتيه إسباني مثلج" at bounding box center [560, 302] width 404 height 29
click at [680, 221] on div "01-10-2025 11:15 AM SU MO TU WE TH FR SA" at bounding box center [560, 247] width 404 height 52
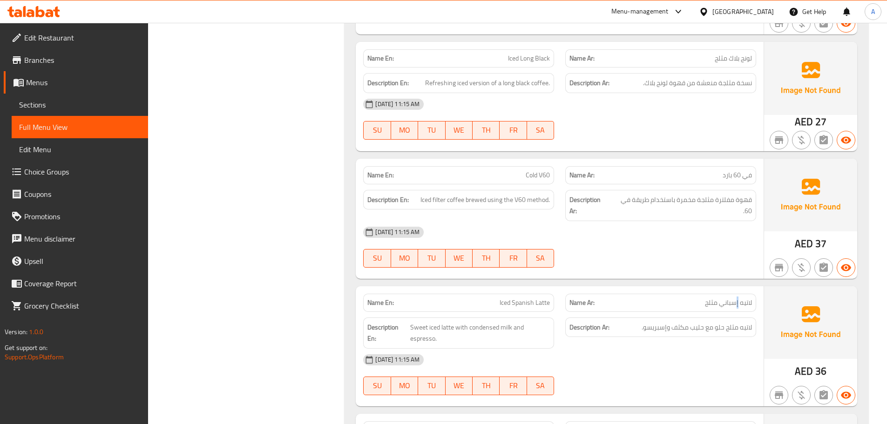
drag, startPoint x: 729, startPoint y: 216, endPoint x: 696, endPoint y: 191, distance: 40.9
click at [713, 298] on span "لاتيه إسباني مثلج" at bounding box center [728, 303] width 47 height 10
click at [693, 262] on div at bounding box center [661, 267] width 202 height 11
drag, startPoint x: 747, startPoint y: 239, endPoint x: 672, endPoint y: 238, distance: 75.5
click at [673, 322] on span "لاتيه مثلج حلو مع حليب مكثف وإسبريسو." at bounding box center [697, 328] width 110 height 12
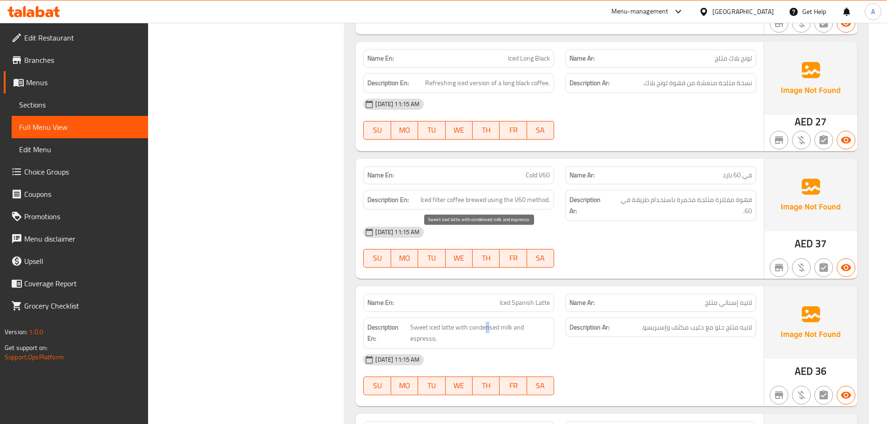
drag, startPoint x: 486, startPoint y: 237, endPoint x: 559, endPoint y: 257, distance: 75.9
click at [535, 322] on span "Sweet iced latte with condensed milk and espresso." at bounding box center [480, 333] width 140 height 23
click at [664, 349] on div "01-10-2025 11:15 AM SU MO TU WE TH FR SA" at bounding box center [560, 375] width 404 height 52
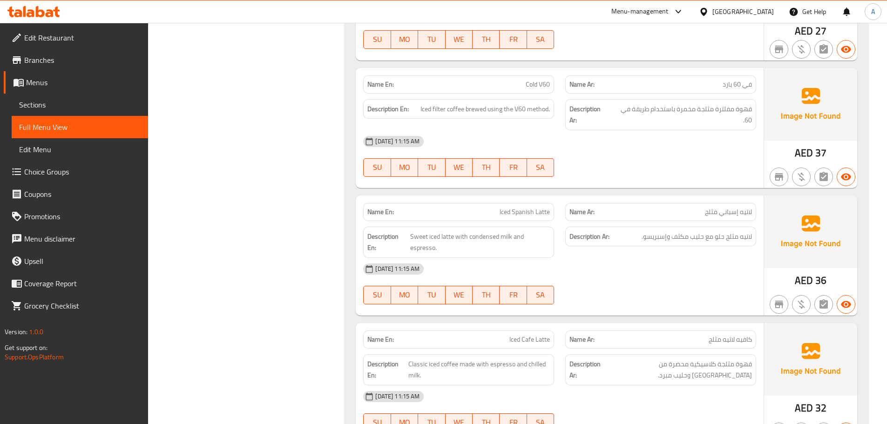
scroll to position [9038, 0]
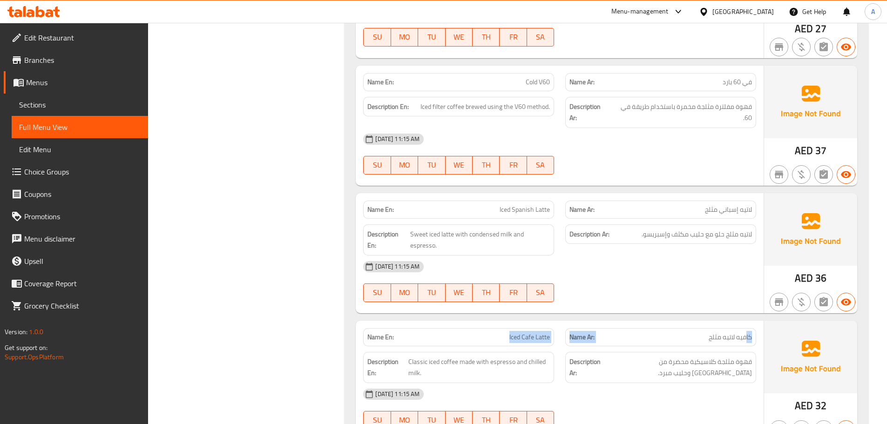
drag, startPoint x: 745, startPoint y: 246, endPoint x: 496, endPoint y: 246, distance: 249.2
click at [496, 323] on div "Name En: Iced Cafe Latte Name Ar: كافيه لاتيه مثلج" at bounding box center [560, 337] width 404 height 29
click at [665, 256] on div "01-10-2025 11:15 AM SU MO TU WE TH FR SA" at bounding box center [560, 282] width 404 height 52
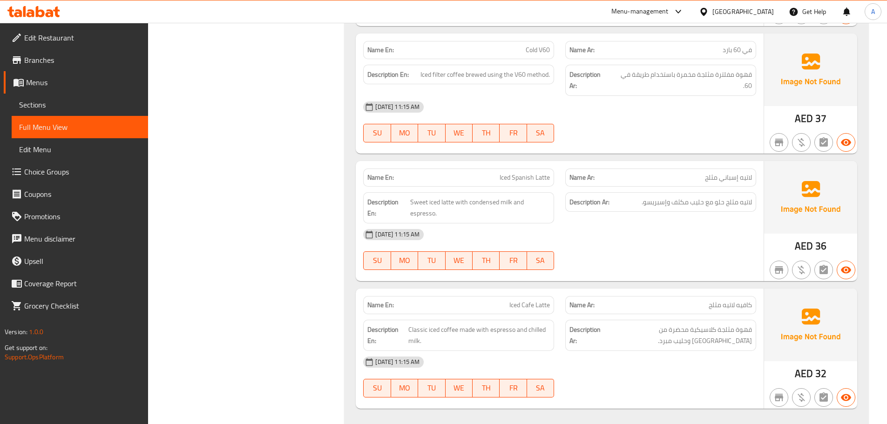
scroll to position [9085, 0]
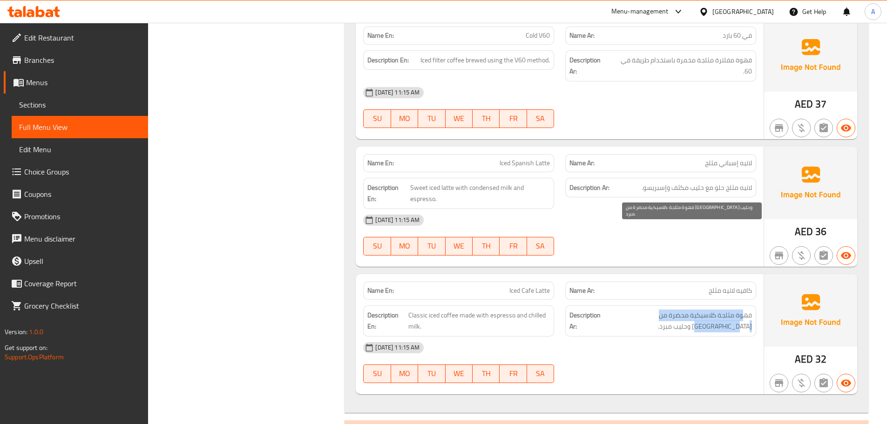
drag, startPoint x: 745, startPoint y: 226, endPoint x: 615, endPoint y: 230, distance: 130.5
click at [615, 310] on span "قهوة مثلجة كلاسيكية محضرة من [GEOGRAPHIC_DATA] وحليب مبرد." at bounding box center [677, 321] width 149 height 23
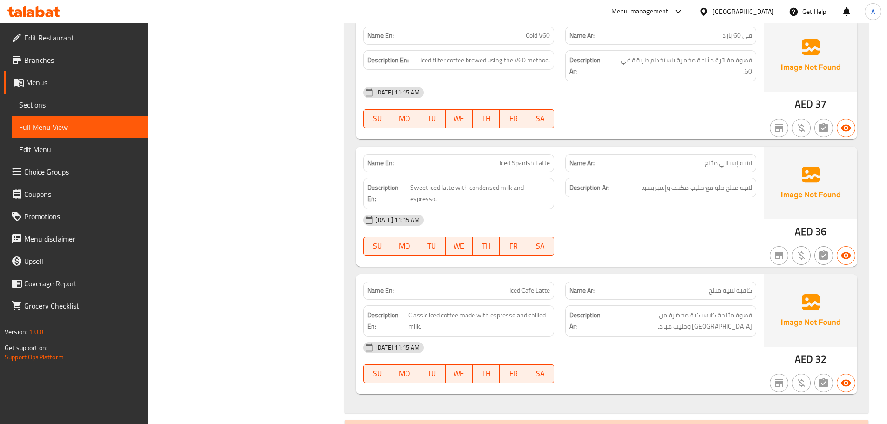
click at [661, 337] on div "[DATE] 11:15 AM" at bounding box center [560, 348] width 404 height 22
drag, startPoint x: 498, startPoint y: 227, endPoint x: 589, endPoint y: 252, distance: 94.1
click at [536, 310] on span "Classic iced coffee made with espresso and chilled milk." at bounding box center [479, 321] width 142 height 23
click at [623, 337] on div "[DATE] 11:15 AM" at bounding box center [560, 348] width 404 height 22
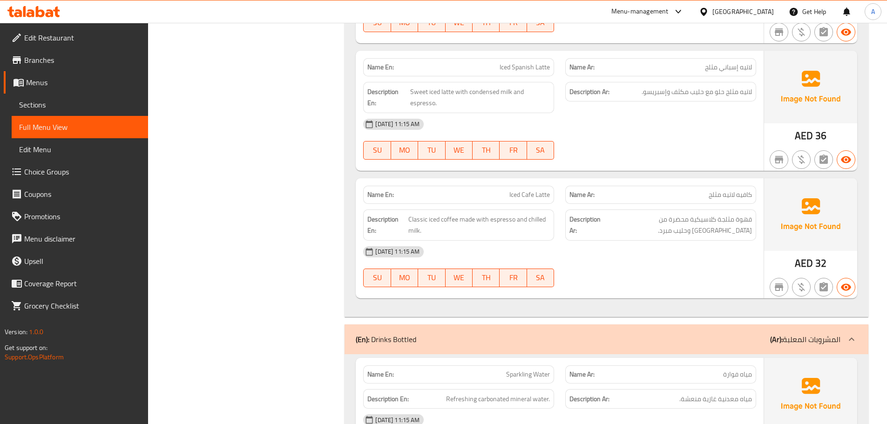
scroll to position [9271, 0]
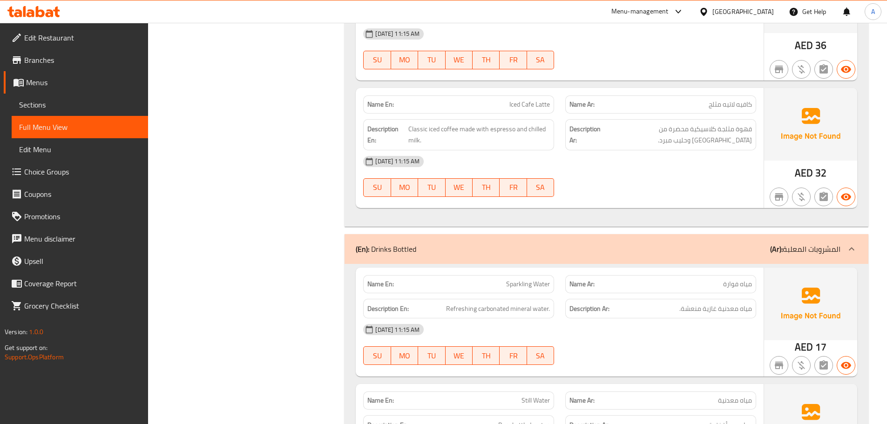
drag, startPoint x: 498, startPoint y: 195, endPoint x: 592, endPoint y: 223, distance: 98.5
click at [546, 279] on p "Name En: Sparkling Water" at bounding box center [458, 284] width 183 height 10
drag, startPoint x: 605, startPoint y: 231, endPoint x: 689, endPoint y: 232, distance: 84.3
click at [606, 319] on div "[DATE] 11:15 AM" at bounding box center [560, 330] width 404 height 22
drag, startPoint x: 733, startPoint y: 220, endPoint x: 474, endPoint y: 220, distance: 258.5
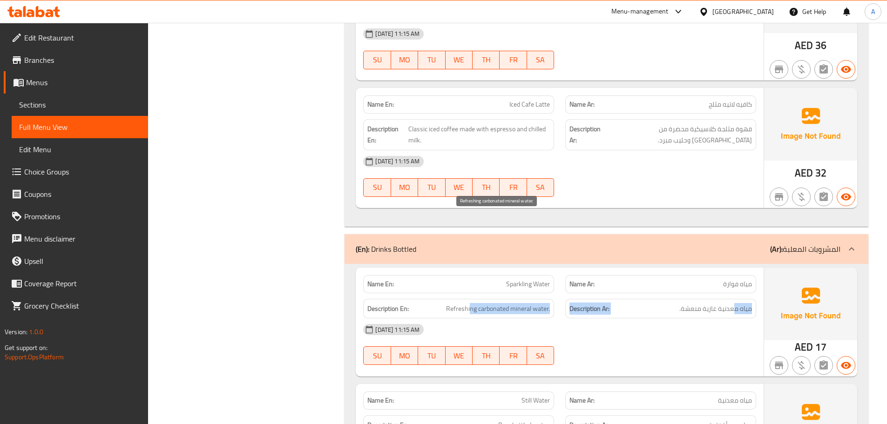
click at [469, 293] on div "Description En: Refreshing carbonated mineral water. Description Ar: مياه معدني…" at bounding box center [560, 308] width 404 height 31
click at [683, 319] on div "[DATE] 11:15 AM" at bounding box center [560, 330] width 404 height 22
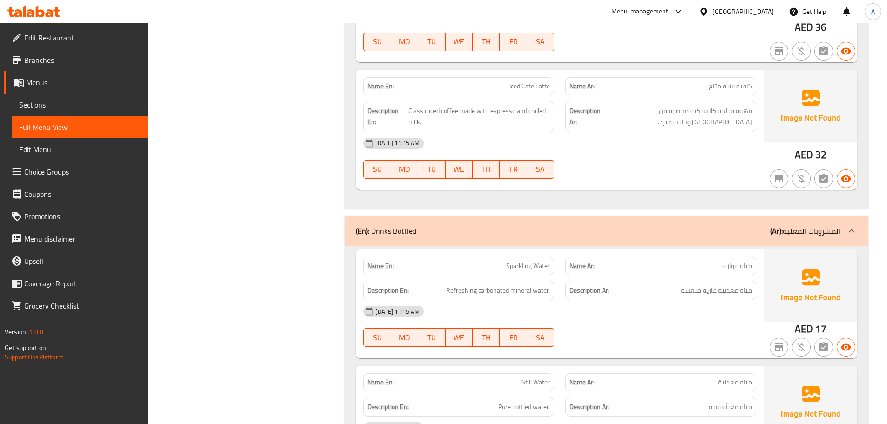
scroll to position [9411, 0]
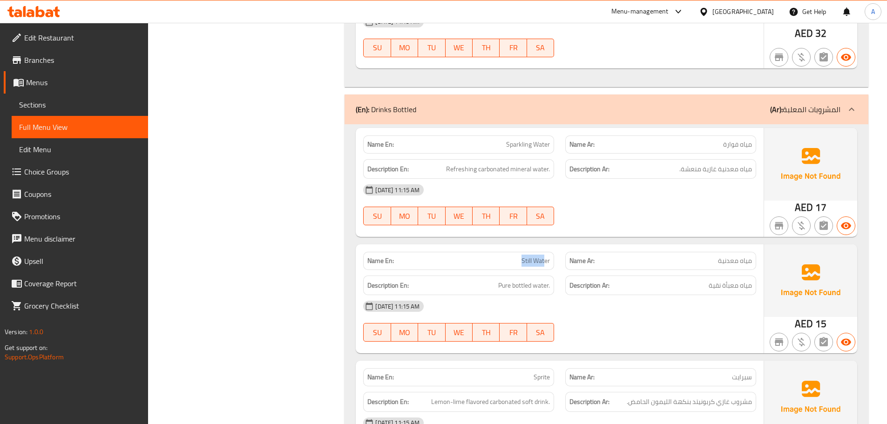
drag, startPoint x: 553, startPoint y: 174, endPoint x: 580, endPoint y: 190, distance: 31.9
click at [564, 245] on div "Name En: Still Water Name Ar: مياه معدنية Description En: Pure bottled water. D…" at bounding box center [560, 299] width 408 height 109
click at [635, 295] on div "01-10-2025 11:15 AM SU MO TU WE TH FR SA" at bounding box center [560, 321] width 404 height 52
drag, startPoint x: 515, startPoint y: 201, endPoint x: 568, endPoint y: 201, distance: 53.1
click at [521, 276] on div "Description En: Pure bottled water." at bounding box center [458, 286] width 191 height 20
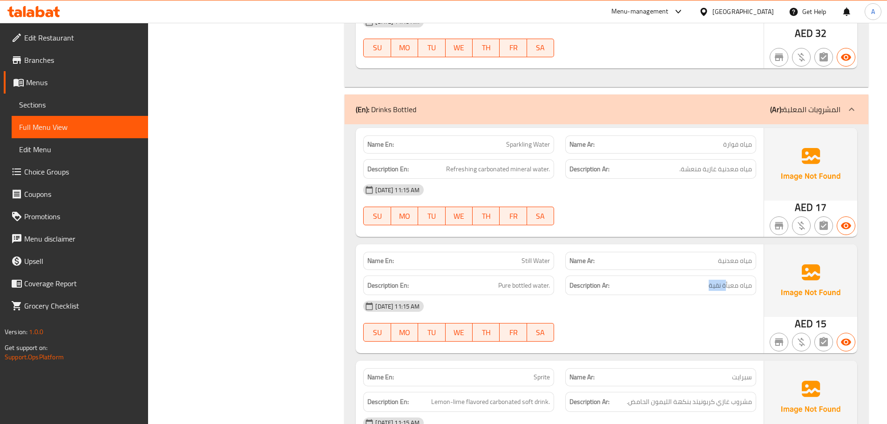
drag, startPoint x: 721, startPoint y: 201, endPoint x: 696, endPoint y: 215, distance: 28.8
click at [703, 245] on div "Name En: Still Water Name Ar: مياه معدنية Description En: Pure bottled water. D…" at bounding box center [560, 299] width 408 height 109
click at [689, 295] on div "01-10-2025 11:15 AM SU MO TU WE TH FR SA" at bounding box center [560, 321] width 404 height 52
drag, startPoint x: 594, startPoint y: 289, endPoint x: 635, endPoint y: 272, distance: 44.2
click at [632, 363] on div "Name En: Sprite Name Ar: سبرايت" at bounding box center [560, 377] width 404 height 29
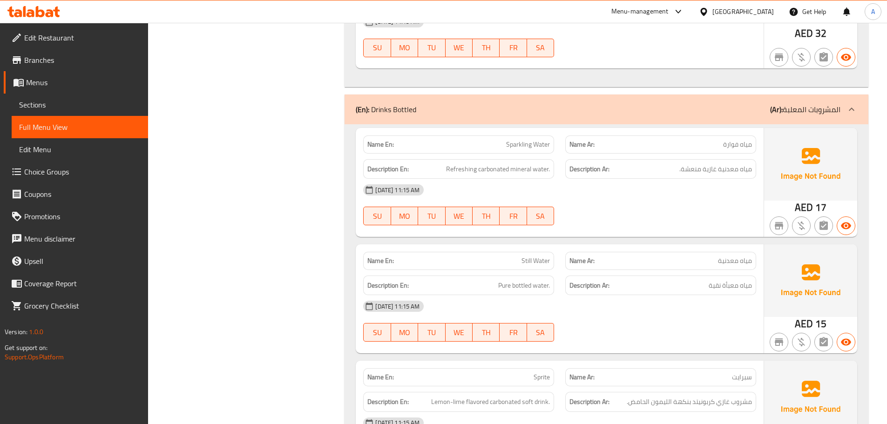
click at [642, 295] on div "01-10-2025 11:15 AM SU MO TU WE TH FR SA" at bounding box center [560, 321] width 404 height 52
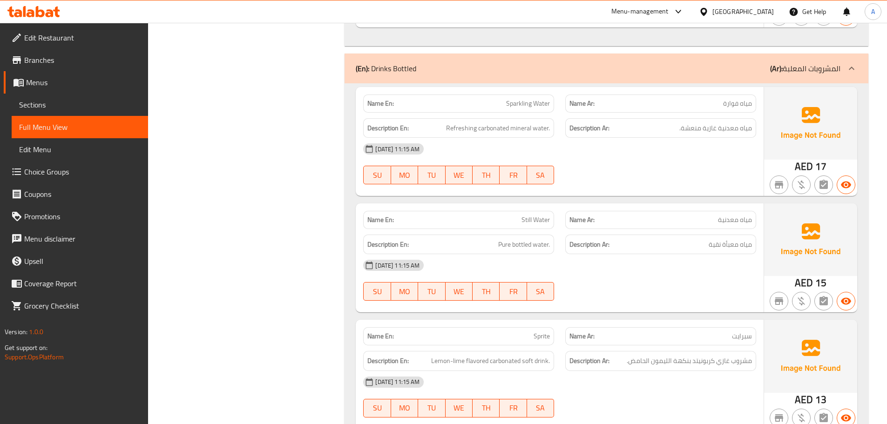
scroll to position [9504, 0]
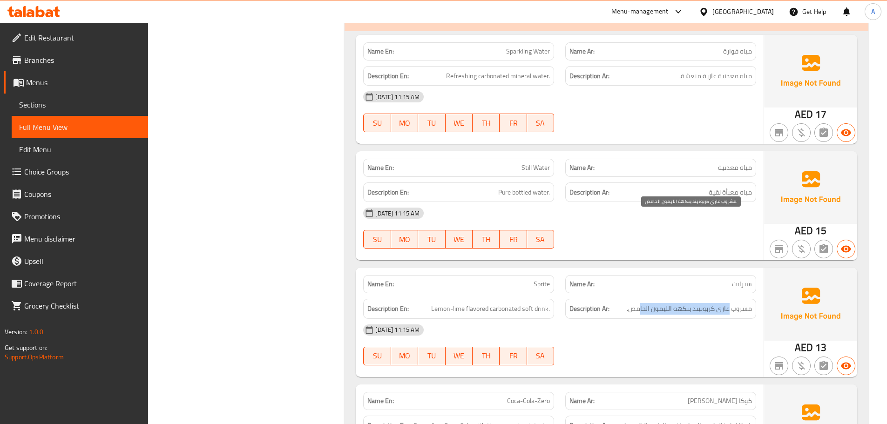
drag, startPoint x: 729, startPoint y: 220, endPoint x: 603, endPoint y: 221, distance: 126.7
click at [632, 303] on span "مشروب غازي كربونيتد بنكهة الليمون الحامض." at bounding box center [689, 309] width 125 height 12
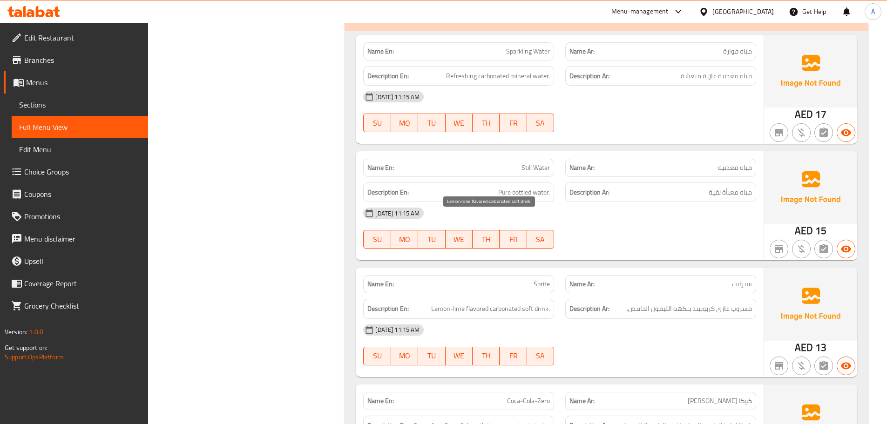
drag, startPoint x: 492, startPoint y: 220, endPoint x: 641, endPoint y: 243, distance: 151.2
click at [571, 268] on div "Name En: Sprite Name Ar: سبرايت Description En: Lemon-lime flavored carbonated …" at bounding box center [560, 322] width 408 height 109
click at [649, 319] on div "[DATE] 11:15 AM" at bounding box center [560, 330] width 404 height 22
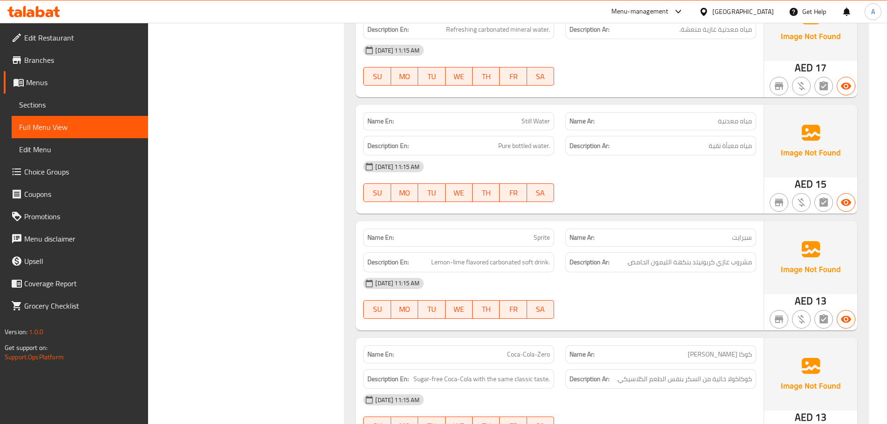
drag, startPoint x: 494, startPoint y: 259, endPoint x: 639, endPoint y: 255, distance: 145.8
click at [592, 340] on div "Name En: Coca-Cola-Zero Name Ar: كوكا كولا زيرو" at bounding box center [560, 354] width 404 height 29
click at [670, 245] on div "Name En: Sparkling Water Name Ar: مياه فوارة Description En: Refreshing carbona…" at bounding box center [607, 284] width 524 height 598
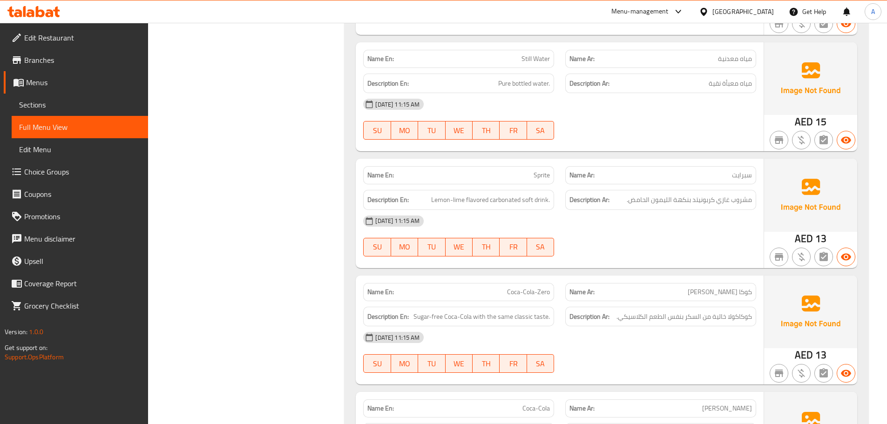
scroll to position [9644, 0]
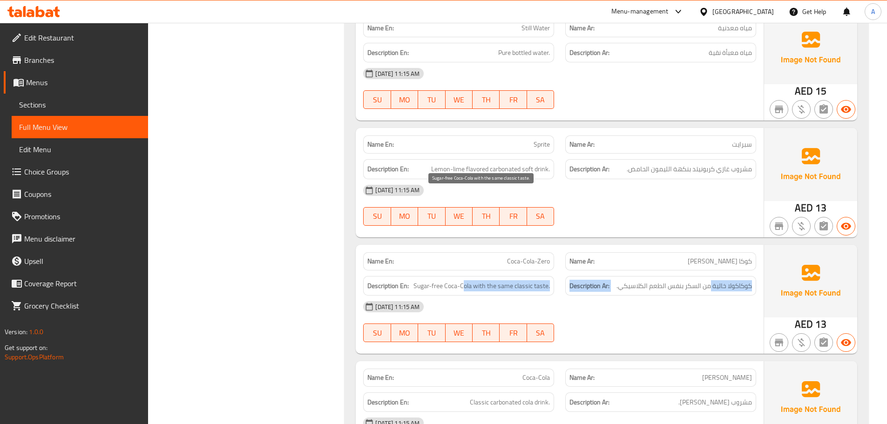
drag, startPoint x: 692, startPoint y: 197, endPoint x: 557, endPoint y: 221, distance: 137.7
click at [465, 271] on div "Description En: Sugar-free Coca-Cola with the same classic taste. Description A…" at bounding box center [560, 286] width 404 height 31
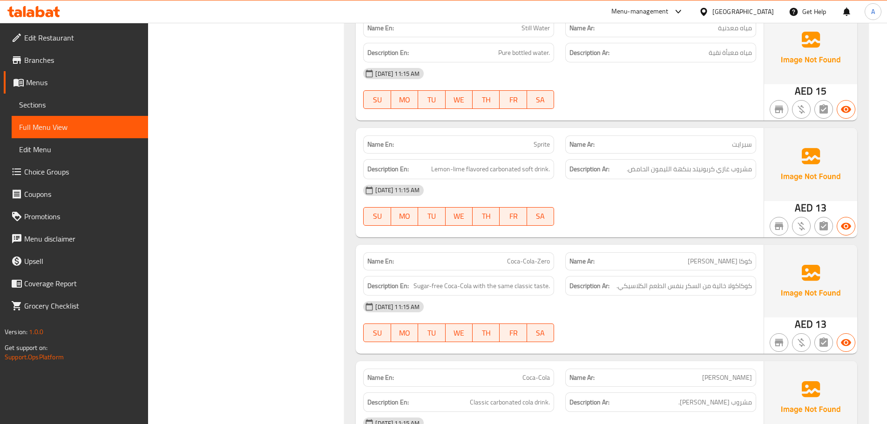
click at [648, 296] on div "[DATE] 11:15 AM" at bounding box center [560, 307] width 404 height 22
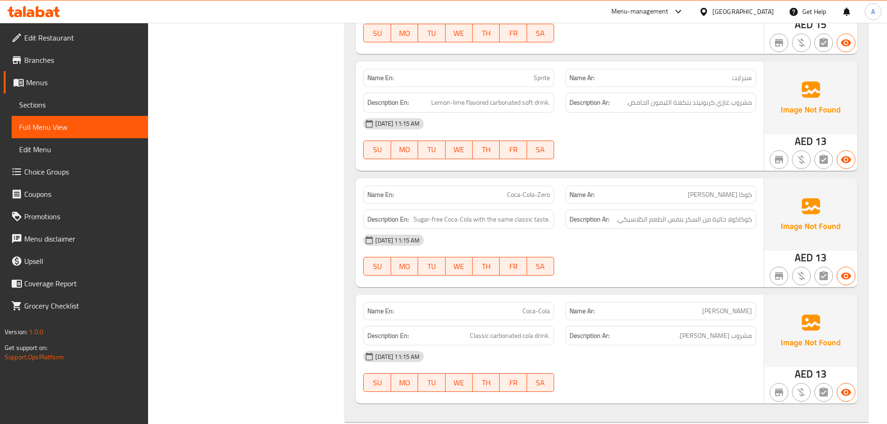
scroll to position [9737, 0]
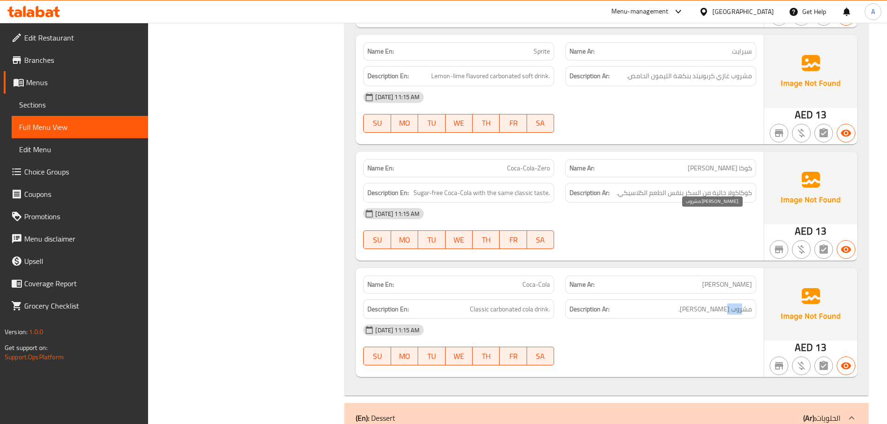
drag, startPoint x: 743, startPoint y: 217, endPoint x: 714, endPoint y: 221, distance: 28.7
click at [720, 304] on span "مشروب [PERSON_NAME]." at bounding box center [716, 310] width 74 height 12
drag, startPoint x: 464, startPoint y: 218, endPoint x: 528, endPoint y: 226, distance: 64.8
click at [516, 304] on h6 "Description En: Classic carbonated cola drink." at bounding box center [458, 310] width 183 height 12
click at [573, 319] on div "[DATE] 11:15 AM" at bounding box center [560, 330] width 404 height 22
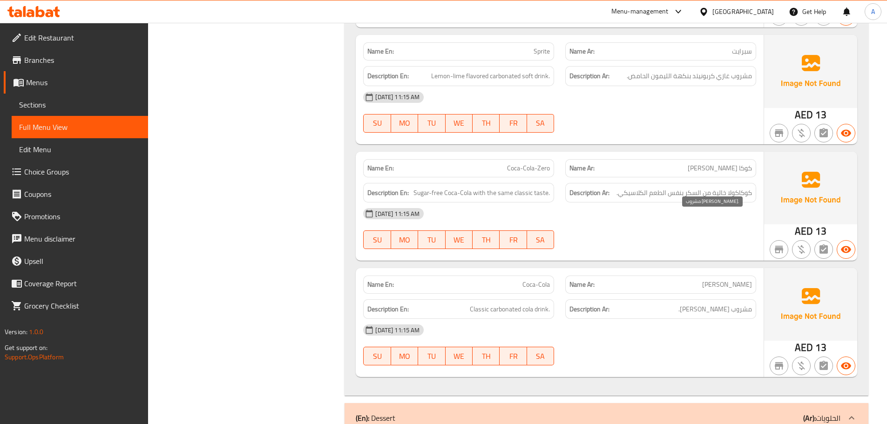
drag, startPoint x: 747, startPoint y: 220, endPoint x: 677, endPoint y: 247, distance: 74.3
click at [685, 304] on span "مشروب [PERSON_NAME]." at bounding box center [716, 310] width 74 height 12
click at [677, 319] on div "[DATE] 11:15 AM" at bounding box center [560, 330] width 404 height 22
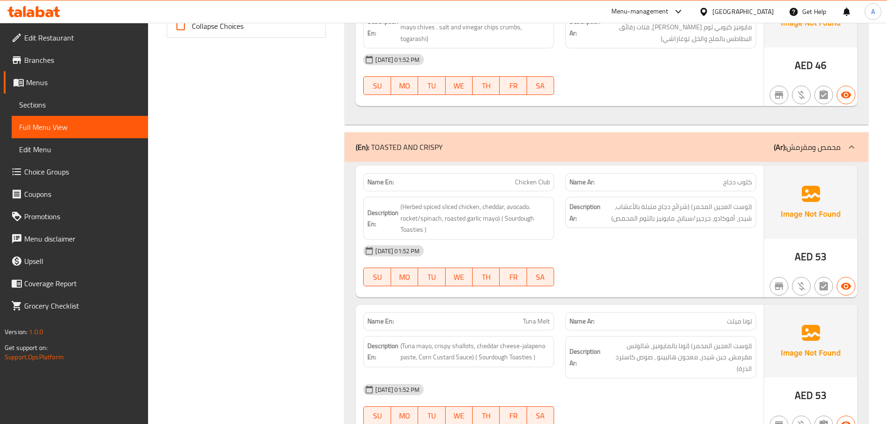
scroll to position [440, 0]
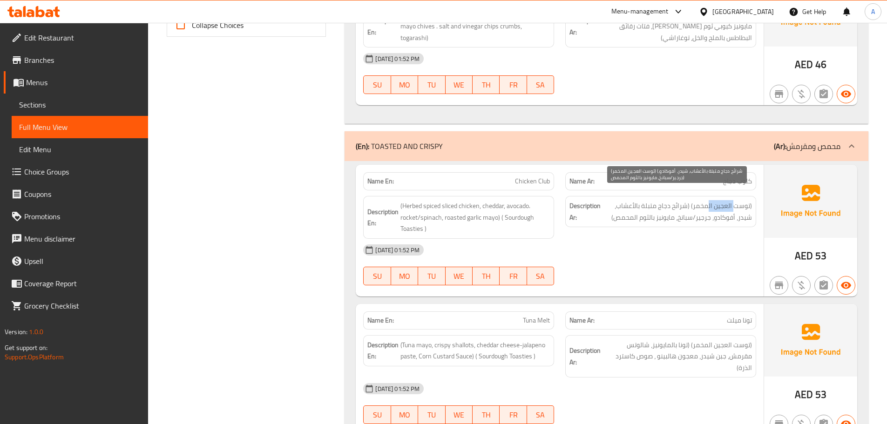
drag, startPoint x: 727, startPoint y: 196, endPoint x: 700, endPoint y: 219, distance: 35.7
click at [711, 200] on span "(توست العجين المخمر) (شرائح دجاج متبلة بالأعشاب، شيدر، أفوكادو، جرجير/سبانخ، ما…" at bounding box center [677, 211] width 149 height 23
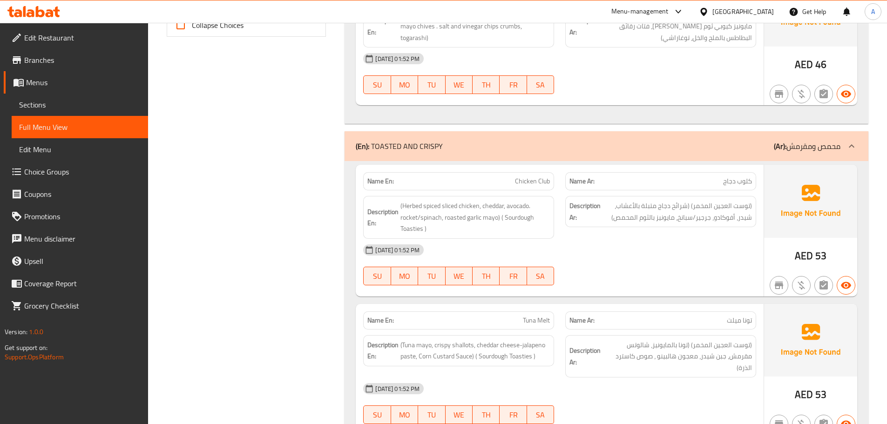
click at [692, 239] on div "[DATE] 01:52 PM" at bounding box center [560, 250] width 404 height 22
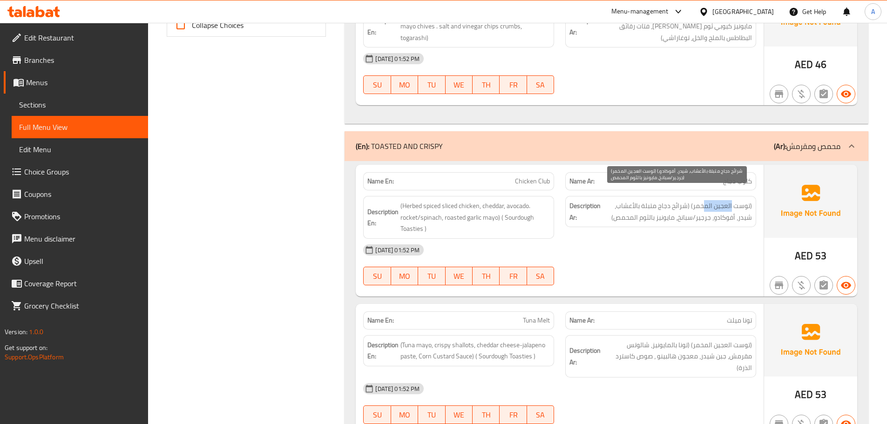
drag, startPoint x: 714, startPoint y: 194, endPoint x: 706, endPoint y: 208, distance: 16.5
click at [708, 200] on span "(توست العجين المخمر) (شرائح دجاج متبلة بالأعشاب، شيدر، أفوكادو، جرجير/سبانخ، ما…" at bounding box center [677, 211] width 149 height 23
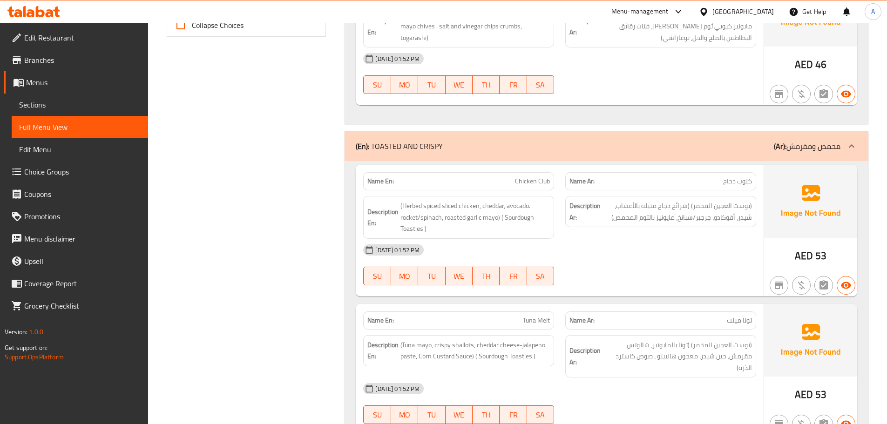
click at [701, 239] on div "[DATE] 01:52 PM" at bounding box center [560, 250] width 404 height 22
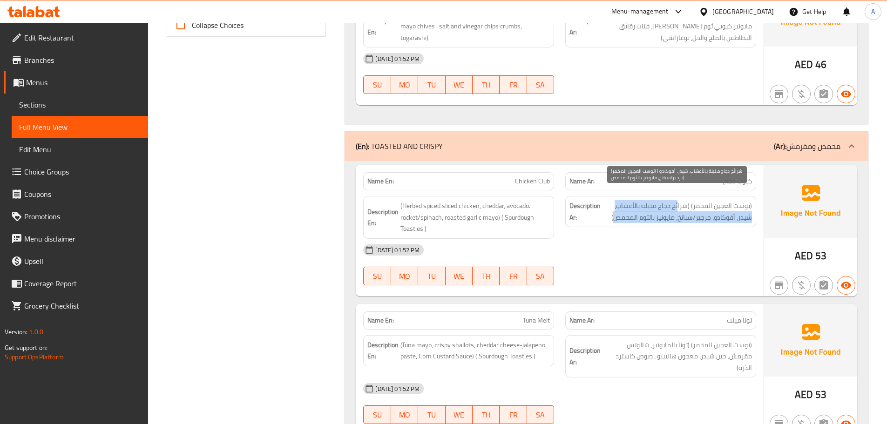
drag, startPoint x: 681, startPoint y: 192, endPoint x: 622, endPoint y: 206, distance: 61.2
click at [622, 206] on span "(توست العجين المخمر) (شرائح دجاج متبلة بالأعشاب، شيدر، أفوكادو، جرجير/سبانخ، ما…" at bounding box center [677, 211] width 149 height 23
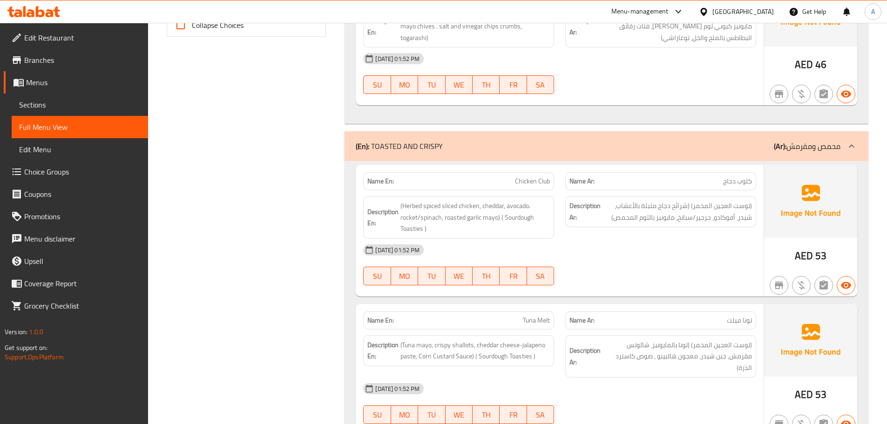
click at [632, 239] on div "[DATE] 01:52 PM" at bounding box center [560, 250] width 404 height 22
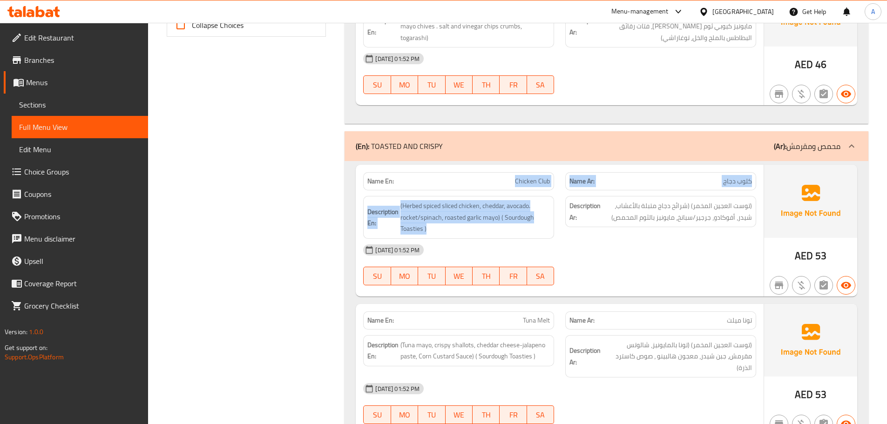
drag, startPoint x: 514, startPoint y: 177, endPoint x: 572, endPoint y: 193, distance: 60.6
click at [572, 193] on div "Name En: Chicken Club Name Ar: كلوب دجاج Description En: (Herbed spiced sliced …" at bounding box center [560, 231] width 408 height 132
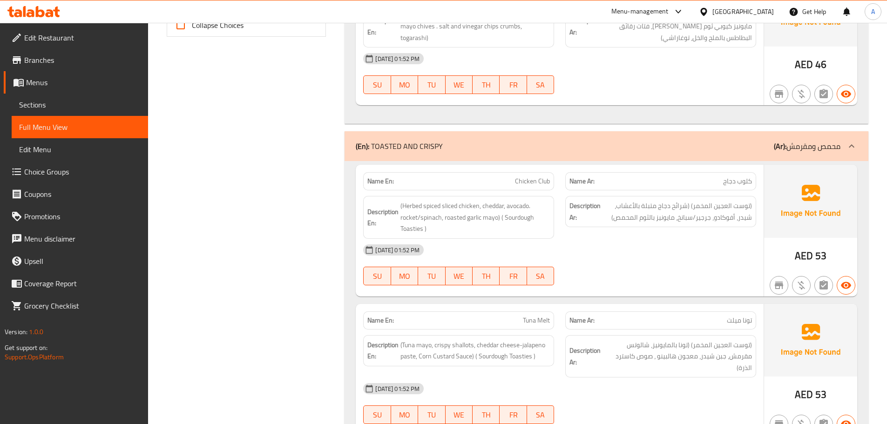
click at [613, 239] on div "[DATE] 01:52 PM" at bounding box center [560, 250] width 404 height 22
drag, startPoint x: 714, startPoint y: 66, endPoint x: 501, endPoint y: 168, distance: 236.2
click at [714, 67] on div "01-10-2025 01:52 PM SU MO TU WE TH FR SA" at bounding box center [560, 74] width 404 height 52
drag, startPoint x: 516, startPoint y: 157, endPoint x: 625, endPoint y: 211, distance: 121.6
click at [598, 191] on div "Name En: Chicken Club Name Ar: كلوب دجاج Description En: (Herbed spiced sliced …" at bounding box center [560, 231] width 408 height 132
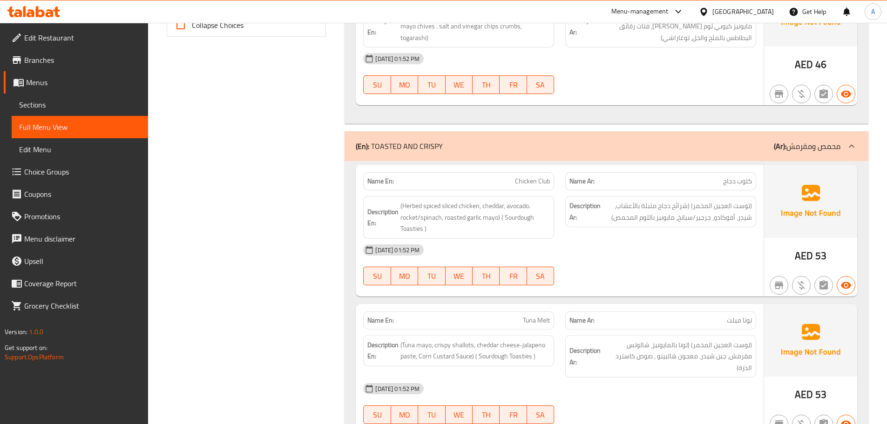
click at [632, 223] on div "Description Ar: (توست العجين المخمر) (شرائح دجاج متبلة بالأعشاب، شيدر، أفوكادو،…" at bounding box center [661, 217] width 202 height 54
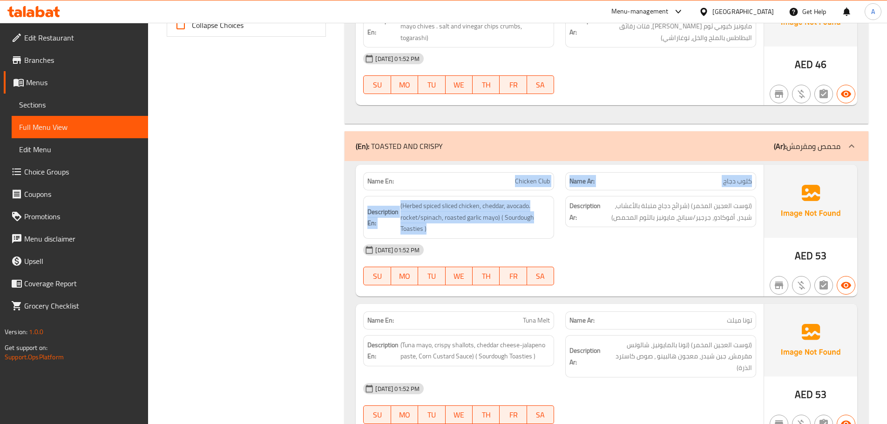
drag, startPoint x: 489, startPoint y: 159, endPoint x: 598, endPoint y: 208, distance: 119.6
click at [591, 201] on div "Name En: Chicken Club Name Ar: كلوب دجاج Description En: (Herbed spiced sliced …" at bounding box center [560, 231] width 408 height 132
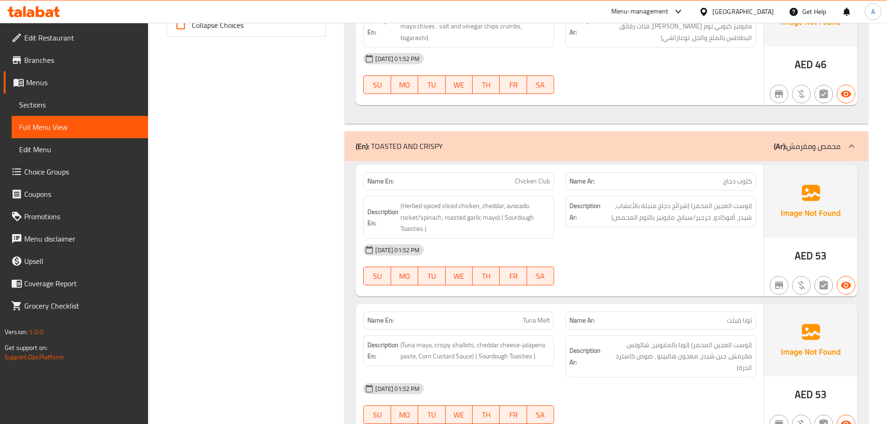
click at [616, 227] on div "Description Ar: (توست العجين المخمر) (شرائح دجاج متبلة بالأعشاب، شيدر، أفوكادو،…" at bounding box center [661, 217] width 202 height 54
click at [692, 204] on span "(توست العجين المخمر) (شرائح دجاج متبلة بالأعشاب، شيدر، أفوكادو، جرجير/سبانخ، ما…" at bounding box center [677, 211] width 149 height 23
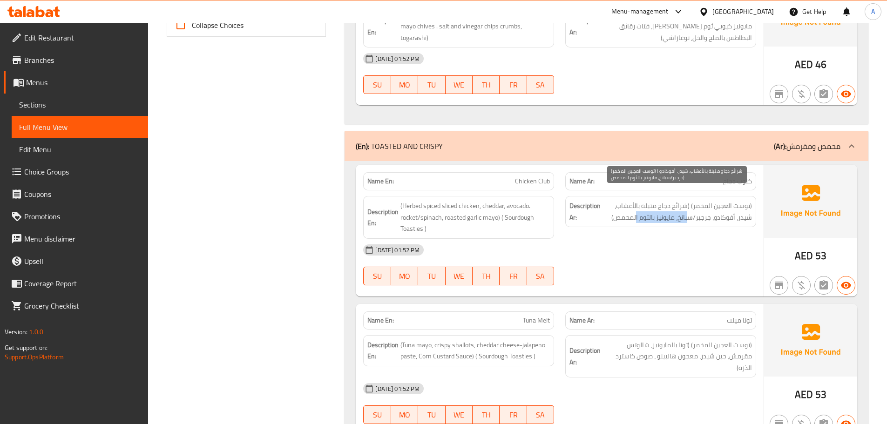
drag, startPoint x: 692, startPoint y: 204, endPoint x: 641, endPoint y: 204, distance: 50.8
click at [641, 204] on span "(توست العجين المخمر) (شرائح دجاج متبلة بالأعشاب، شيدر، أفوكادو، جرجير/سبانخ، ما…" at bounding box center [677, 211] width 149 height 23
drag, startPoint x: 662, startPoint y: 189, endPoint x: 638, endPoint y: 194, distance: 24.3
click at [638, 200] on span "(توست العجين المخمر) (شرائح دجاج متبلة بالأعشاب، شيدر، أفوكادو، جرجير/سبانخ، ما…" at bounding box center [677, 211] width 149 height 23
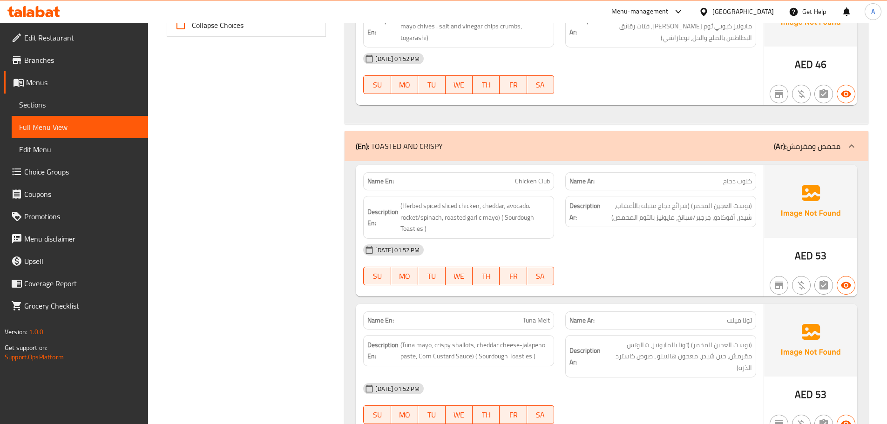
click at [655, 239] on div "[DATE] 01:52 PM" at bounding box center [560, 250] width 404 height 22
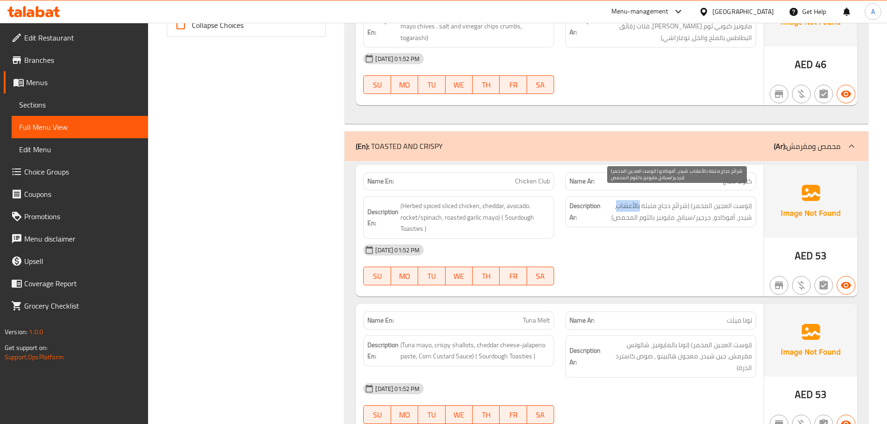
drag, startPoint x: 637, startPoint y: 198, endPoint x: 625, endPoint y: 201, distance: 12.4
click at [624, 200] on span "(توست العجين المخمر) (شرائح دجاج متبلة بالأعشاب، شيدر، أفوكادو، جرجير/سبانخ، ما…" at bounding box center [677, 211] width 149 height 23
drag, startPoint x: 673, startPoint y: 207, endPoint x: 664, endPoint y: 208, distance: 9.4
click at [664, 208] on span "(توست العجين المخمر) (شرائح دجاج متبلة بالأعشاب، شيدر، أفوكادو، جرجير/سبانخ، ما…" at bounding box center [677, 211] width 149 height 23
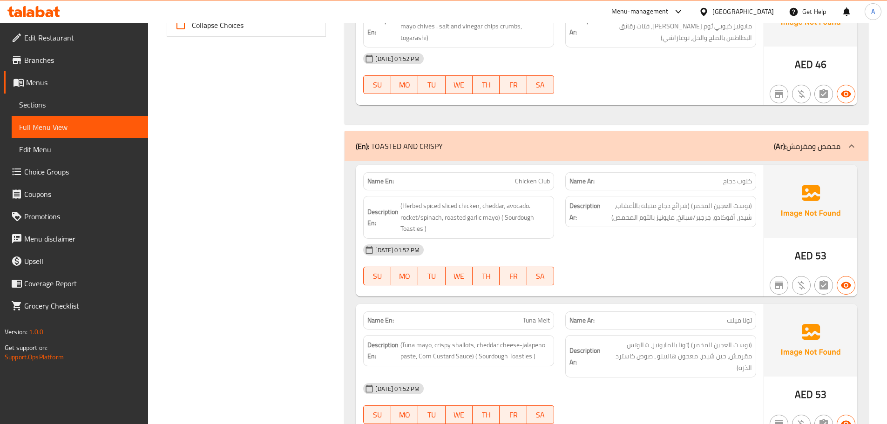
click at [669, 240] on div "[DATE] 01:52 PM" at bounding box center [560, 250] width 404 height 22
drag, startPoint x: 710, startPoint y: 204, endPoint x: 609, endPoint y: 216, distance: 101.3
click at [609, 216] on div "Description Ar: (توست العجين المخمر) (شرائح دجاج متبلة بالأعشاب، شيدر، أفوكادو،…" at bounding box center [660, 211] width 191 height 31
click at [635, 251] on div "01-10-2025 01:52 PM SU MO TU WE TH FR SA" at bounding box center [560, 265] width 404 height 52
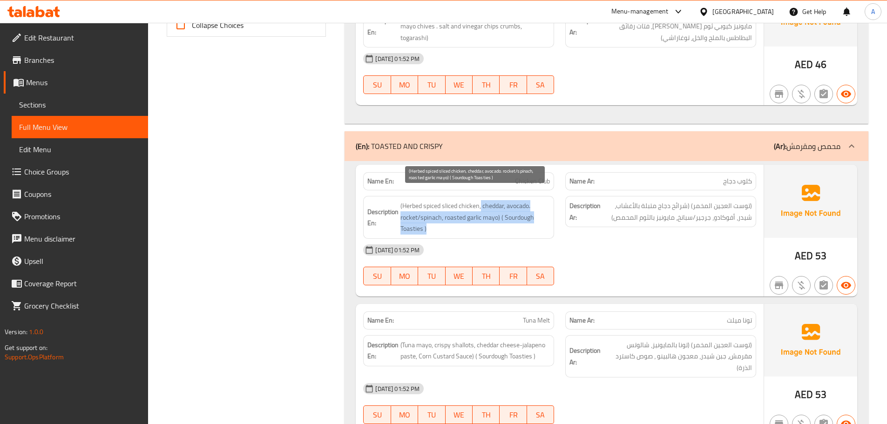
drag, startPoint x: 482, startPoint y: 199, endPoint x: 613, endPoint y: 239, distance: 136.9
click at [565, 230] on div "Name En: Chicken Club Name Ar: كلوب دجاج Description En: (Herbed spiced sliced …" at bounding box center [560, 231] width 408 height 132
click at [615, 239] on div "[DATE] 01:52 PM" at bounding box center [560, 250] width 404 height 22
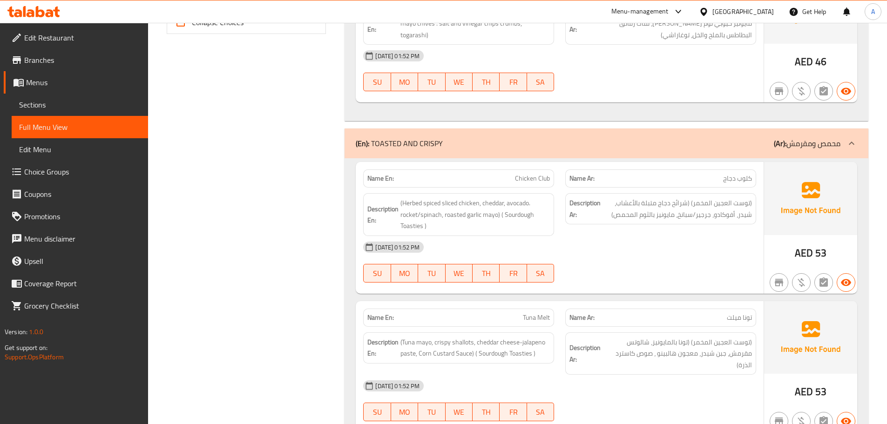
scroll to position [533, 0]
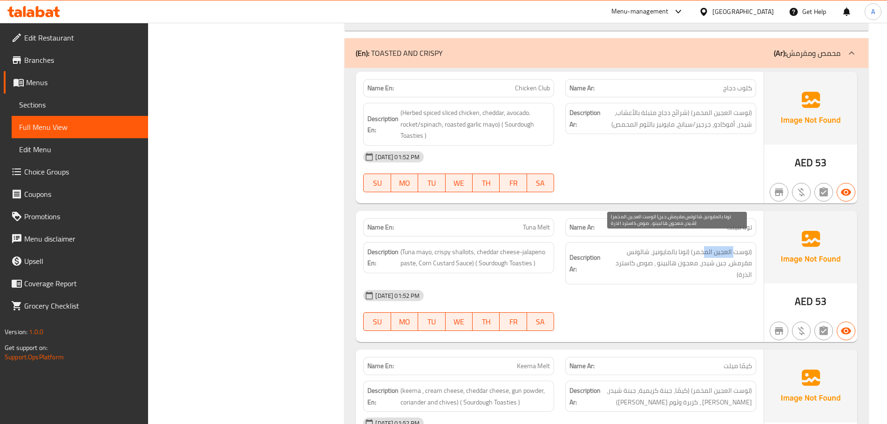
drag, startPoint x: 732, startPoint y: 240, endPoint x: 684, endPoint y: 259, distance: 51.8
click at [700, 246] on span "(توست العجين المخمر) (تونا بالمايونيز، شالوتس مقرمش، جبن شيدر، معجون هالبينو ، …" at bounding box center [677, 263] width 149 height 34
drag, startPoint x: 655, startPoint y: 254, endPoint x: 644, endPoint y: 268, distance: 17.6
click at [645, 254] on span "(توست العجين المخمر) (تونا بالمايونيز، شالوتس مقرمش، جبن شيدر، معجون هالبينو ، …" at bounding box center [677, 263] width 149 height 34
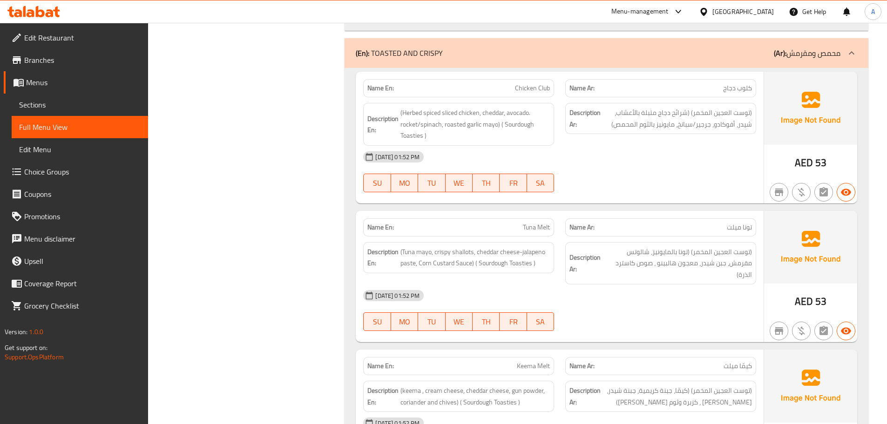
click at [645, 285] on div "[DATE] 01:52 PM" at bounding box center [560, 296] width 404 height 22
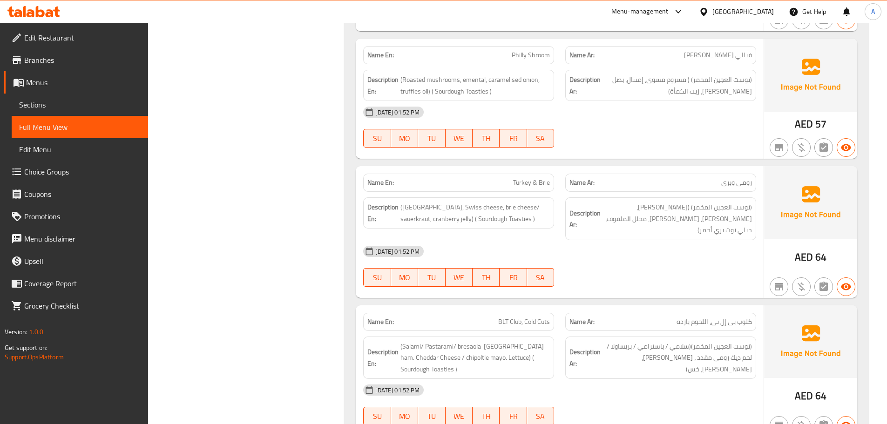
scroll to position [1232, 0]
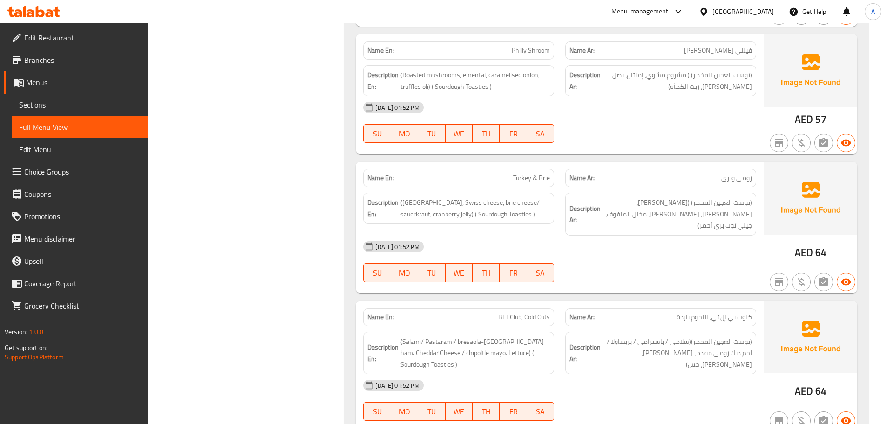
drag, startPoint x: 742, startPoint y: 180, endPoint x: 464, endPoint y: 204, distance: 279.1
click at [464, 204] on div "Name En: Turkey & Brie Name Ar: رومي وبري Description En: (Turkey, Swiss cheese…" at bounding box center [560, 228] width 408 height 132
click at [734, 277] on div at bounding box center [661, 282] width 202 height 11
drag, startPoint x: 741, startPoint y: 308, endPoint x: 704, endPoint y: 307, distance: 37.7
click at [704, 336] on span "(توست العجين المخمر)(سلامي / باسترامي / بريساولا /لحم ديك رومي مقدد ، [PERSON_N…" at bounding box center [677, 353] width 149 height 34
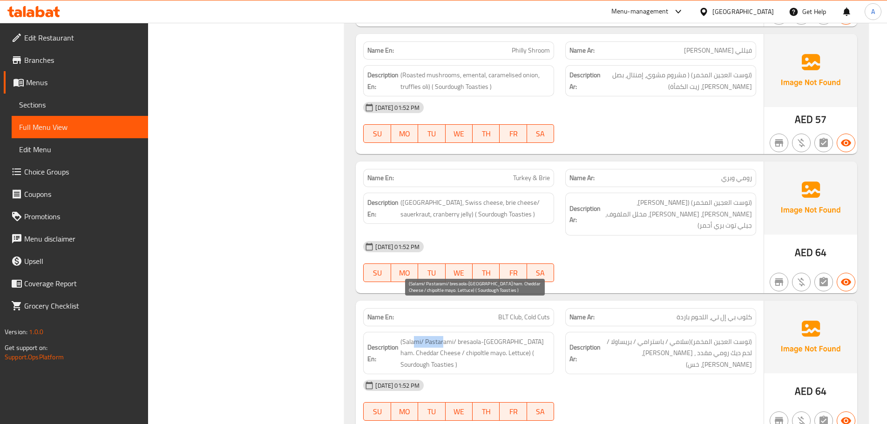
drag, startPoint x: 415, startPoint y: 309, endPoint x: 445, endPoint y: 309, distance: 30.3
click at [444, 336] on span "(Salami/ Pastarami/ bresaola-[GEOGRAPHIC_DATA] ham. Cheddar Cheese / chipoltle …" at bounding box center [475, 353] width 149 height 34
click at [690, 374] on div "[DATE] 01:52 PM" at bounding box center [560, 385] width 404 height 22
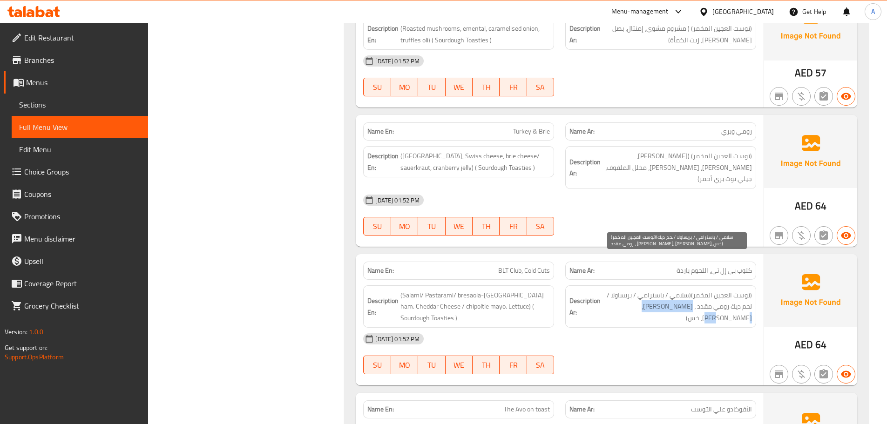
drag, startPoint x: 656, startPoint y: 272, endPoint x: 633, endPoint y: 287, distance: 27.9
click at [636, 290] on span "(توست العجين المخمر)(سلامي / باسترامي / بريساولا /لحم ديك رومي مقدد ، [PERSON_N…" at bounding box center [677, 307] width 149 height 34
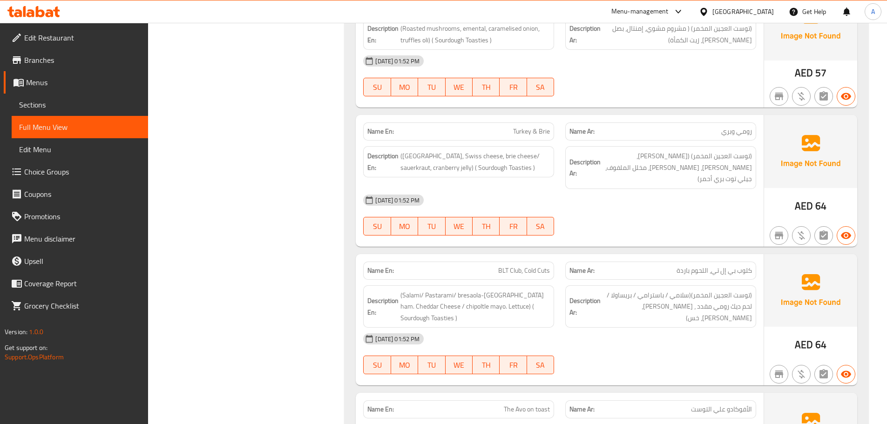
click at [698, 328] on div "01-10-2025 01:52 PM SU MO TU WE TH FR SA" at bounding box center [560, 354] width 404 height 52
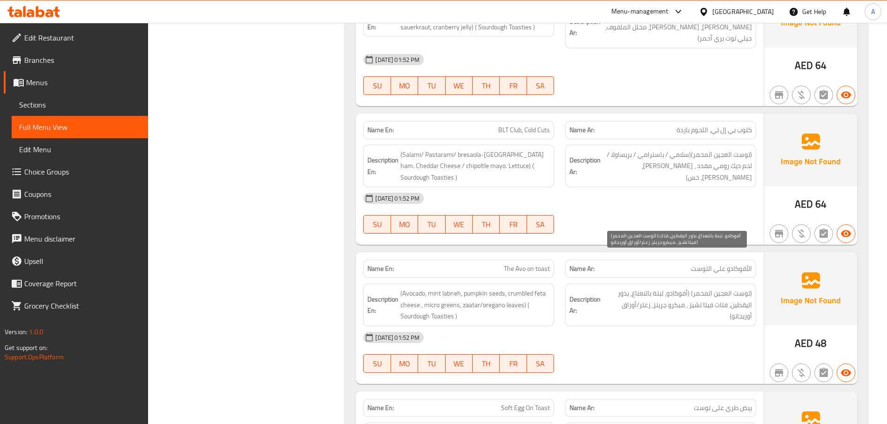
scroll to position [1511, 0]
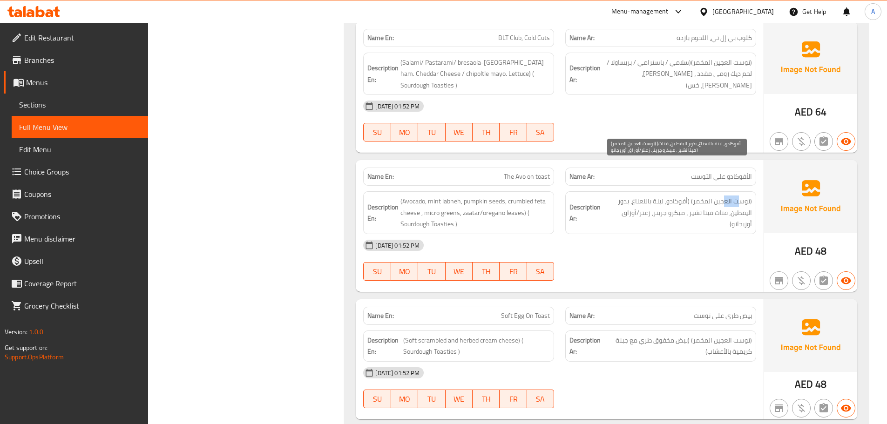
drag, startPoint x: 734, startPoint y: 169, endPoint x: 708, endPoint y: 171, distance: 26.1
click at [714, 196] on span "(توست العجين المخمر) (أفوكادو، لبنة بالنعناع، بذور اليقطين، فتات فيتا تشيز ، مي…" at bounding box center [677, 213] width 149 height 34
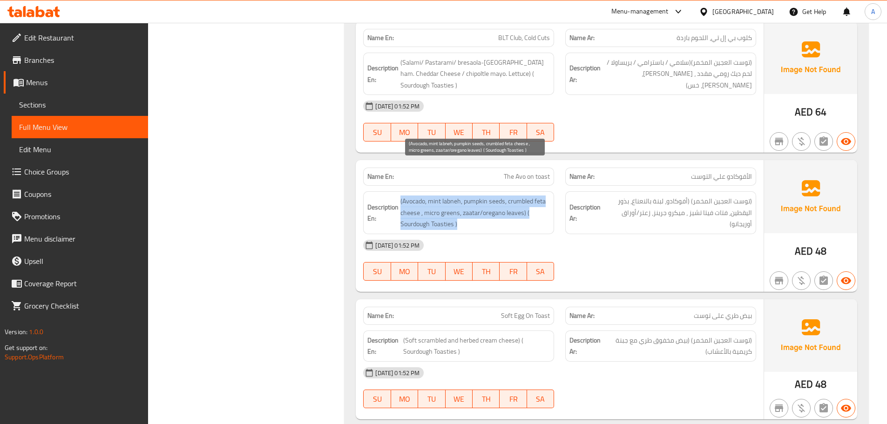
drag, startPoint x: 392, startPoint y: 189, endPoint x: 486, endPoint y: 189, distance: 94.1
click at [478, 196] on h6 "Description En: (Avocado, mint labneh, pumpkin seeds, crumbled feta cheese , mi…" at bounding box center [458, 213] width 183 height 34
click at [493, 196] on span "(Avocado, mint labneh, pumpkin seeds, crumbled feta cheese , micro greens, zaat…" at bounding box center [475, 213] width 149 height 34
drag, startPoint x: 384, startPoint y: 194, endPoint x: 485, endPoint y: 195, distance: 101.5
click at [485, 196] on h6 "Description En: (Avocado, mint labneh, pumpkin seeds, crumbled feta cheese , mi…" at bounding box center [458, 213] width 183 height 34
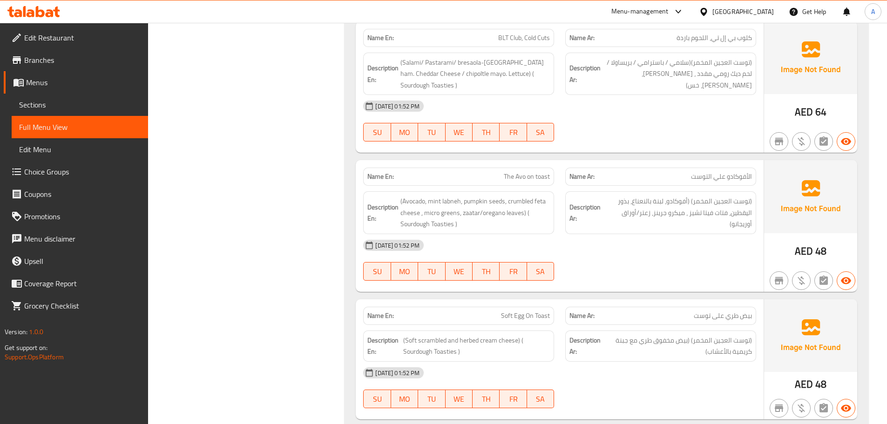
click at [571, 234] on div "[DATE] 01:52 PM" at bounding box center [560, 245] width 404 height 22
drag, startPoint x: 736, startPoint y: 169, endPoint x: 694, endPoint y: 169, distance: 41.9
click at [695, 196] on span "(توست العجين المخمر) (أفوكادو، لبنة بالنعناع، بذور اليقطين، فتات فيتا تشيز ، مي…" at bounding box center [677, 213] width 149 height 34
click at [682, 234] on div "[DATE] 01:52 PM" at bounding box center [560, 245] width 404 height 22
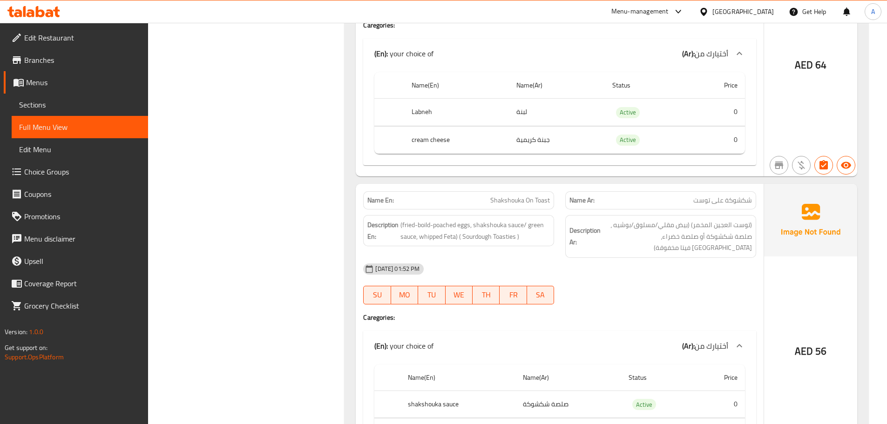
scroll to position [1977, 0]
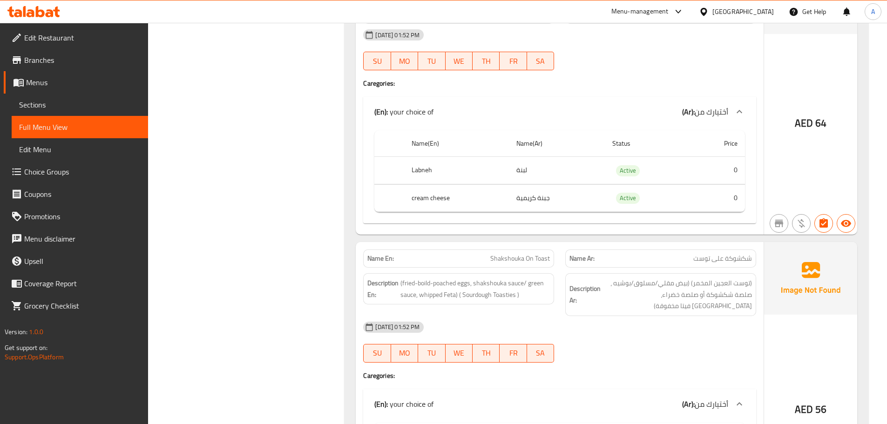
drag, startPoint x: 280, startPoint y: 195, endPoint x: 307, endPoint y: 196, distance: 27.0
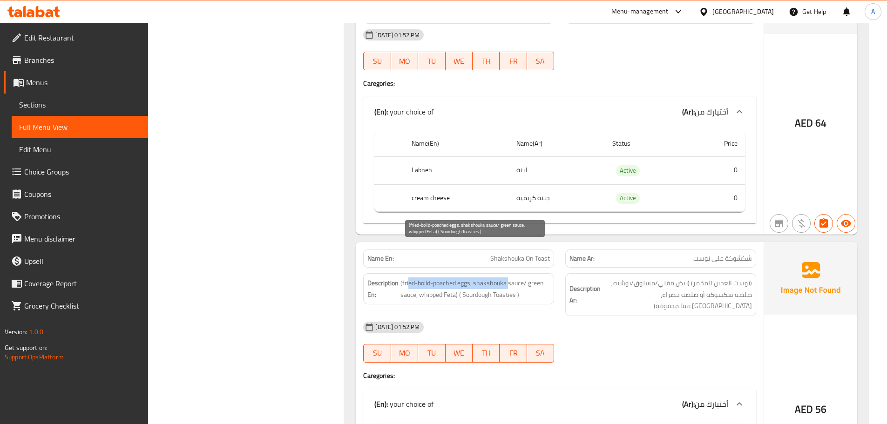
drag, startPoint x: 409, startPoint y: 249, endPoint x: 539, endPoint y: 250, distance: 129.9
click at [509, 278] on span "(fried-boild-poached eggs, shakshouka sauce/ green sauce, whipped Feta) ( Sourd…" at bounding box center [475, 289] width 149 height 23
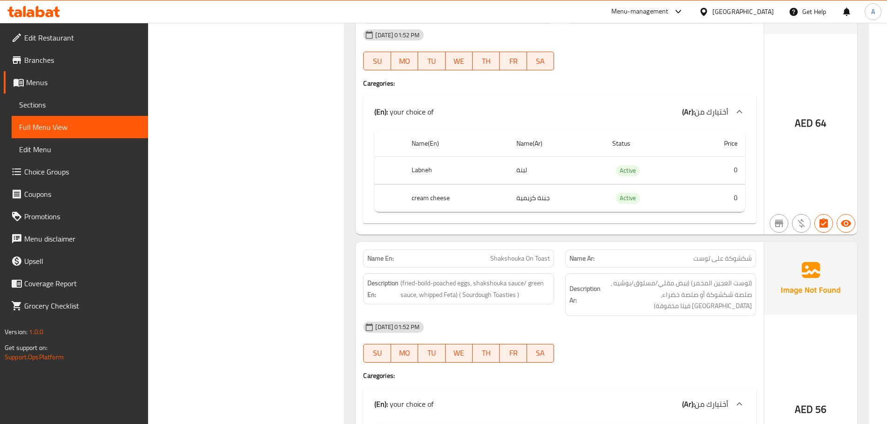
click at [595, 283] on strong "Description Ar:" at bounding box center [585, 294] width 31 height 23
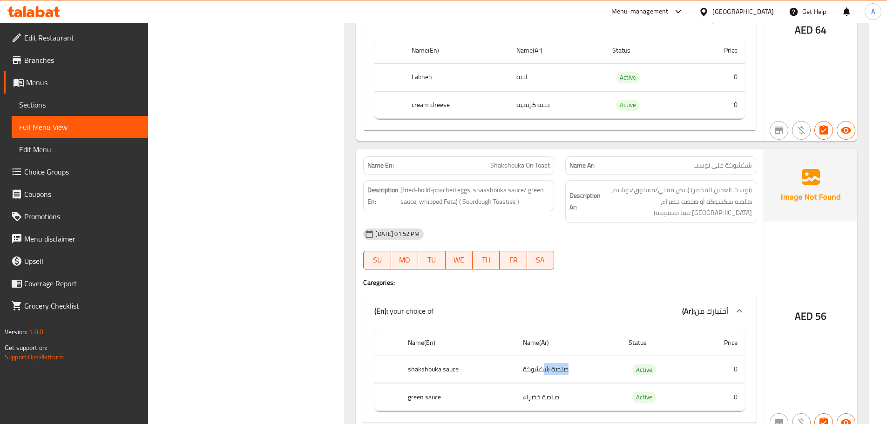
drag, startPoint x: 545, startPoint y: 326, endPoint x: 539, endPoint y: 333, distance: 9.6
click at [543, 356] on td "صلصة شكشوكة" at bounding box center [569, 369] width 106 height 27
drag, startPoint x: 557, startPoint y: 355, endPoint x: 530, endPoint y: 356, distance: 27.5
click at [530, 384] on td "صلصة خضراء" at bounding box center [569, 397] width 106 height 27
click at [441, 184] on span "(fried-boild-poached eggs, shakshouka sauce/ green sauce, whipped Feta) ( Sourd…" at bounding box center [475, 195] width 149 height 23
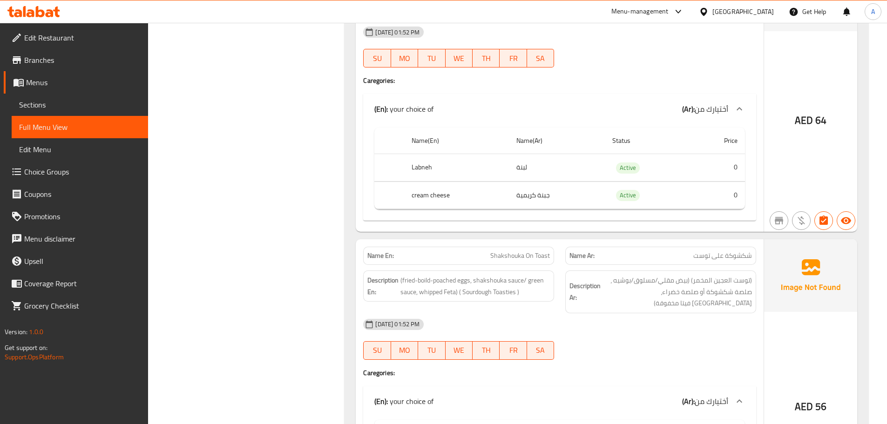
scroll to position [1837, 0]
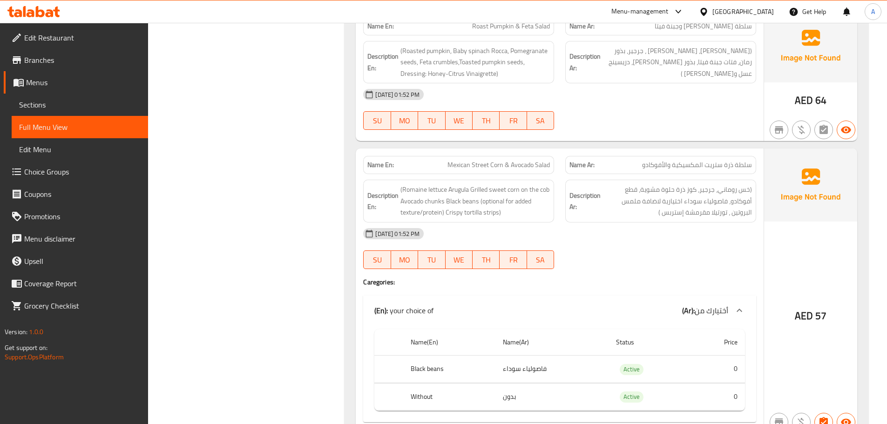
scroll to position [2683, 0]
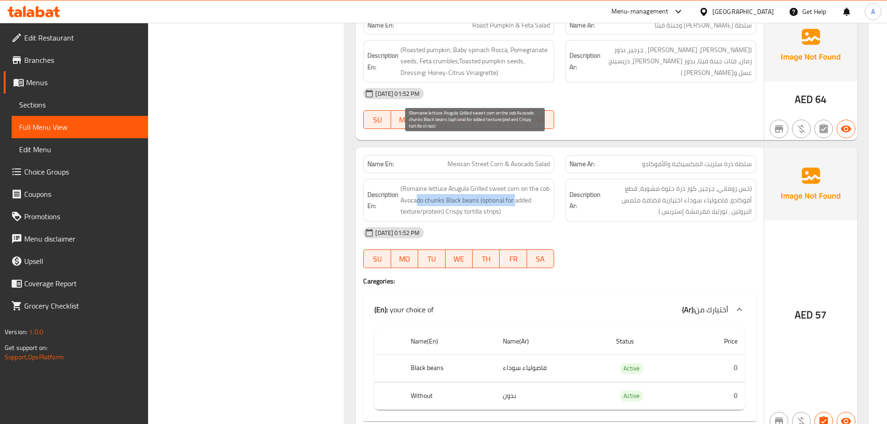
drag, startPoint x: 418, startPoint y: 154, endPoint x: 517, endPoint y: 156, distance: 99.2
click at [517, 183] on span "(Romaine lettuce Arugula Grilled sweet corn on the cob Avocado chunks Black bea…" at bounding box center [475, 200] width 149 height 34
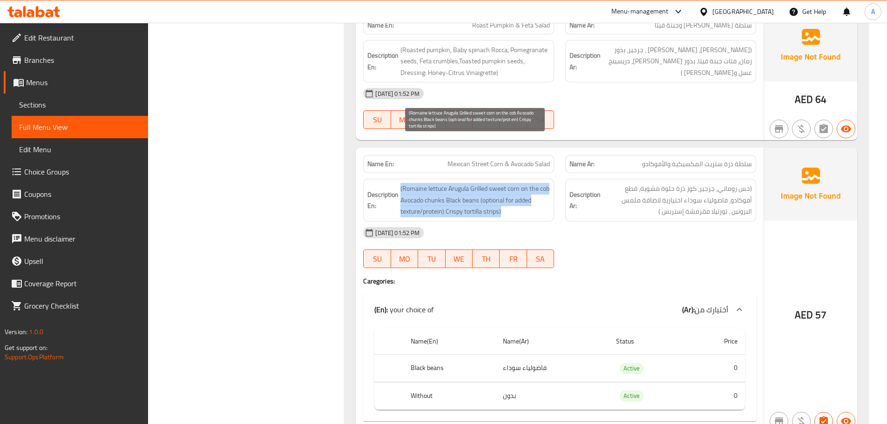
click at [517, 183] on span "(Romaine lettuce Arugula Grilled sweet corn on the cob Avocado chunks Black bea…" at bounding box center [475, 200] width 149 height 34
click at [459, 179] on div "Description En: (Romaine lettuce Arugula Grilled sweet corn on the cob Avocado …" at bounding box center [458, 200] width 191 height 43
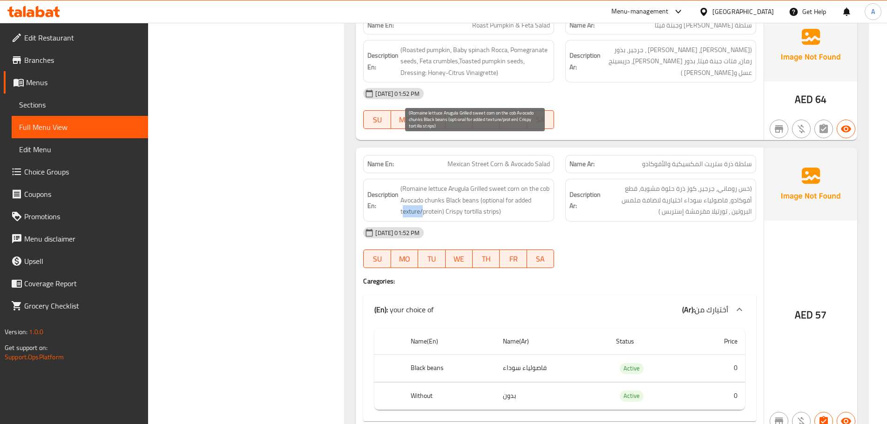
drag, startPoint x: 402, startPoint y: 163, endPoint x: 437, endPoint y: 165, distance: 35.5
click at [425, 183] on span "(Romaine lettuce Arugula Grilled sweet corn on the cob Avocado chunks Black bea…" at bounding box center [475, 200] width 149 height 34
click at [455, 183] on span "(Romaine lettuce Arugula Grilled sweet corn on the cob Avocado chunks Black bea…" at bounding box center [475, 200] width 149 height 34
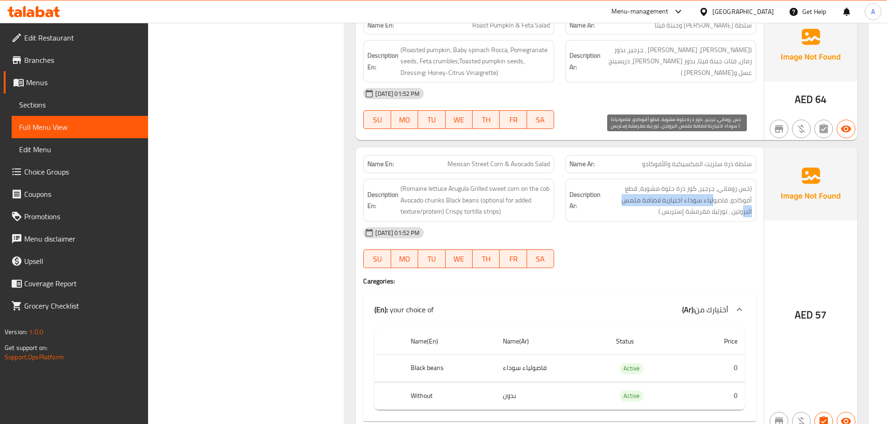
drag, startPoint x: 738, startPoint y: 158, endPoint x: 628, endPoint y: 176, distance: 111.3
click at [630, 183] on span "(خس روماني، جرجير، كوز ذرة حلوة مشوية، قطع أفوكادو، فاصولياء سوداء اختيارية لاض…" at bounding box center [677, 200] width 149 height 34
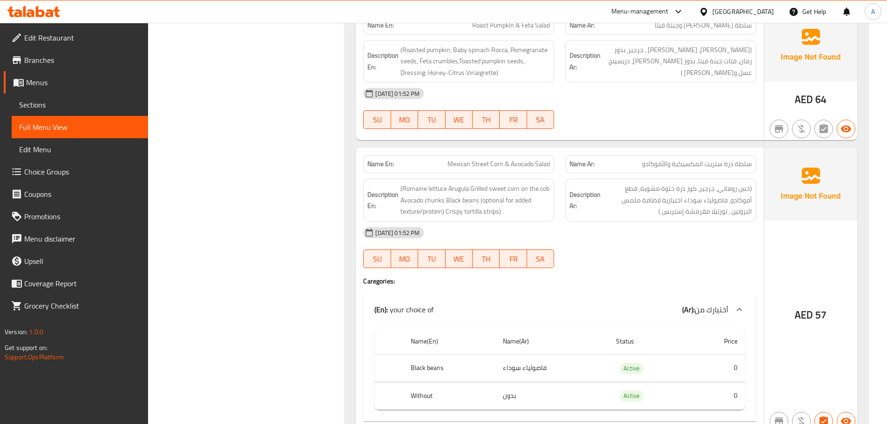
click at [642, 222] on div "01-10-2025 01:52 PM SU MO TU WE TH FR SA" at bounding box center [560, 248] width 404 height 52
drag, startPoint x: 538, startPoint y: 320, endPoint x: 513, endPoint y: 353, distance: 41.2
click at [507, 355] on td "فاصولياء سوداء" at bounding box center [552, 368] width 113 height 27
drag, startPoint x: 523, startPoint y: 361, endPoint x: 487, endPoint y: 358, distance: 35.5
click at [492, 382] on tr "Without بدون Active 0" at bounding box center [559, 395] width 371 height 27
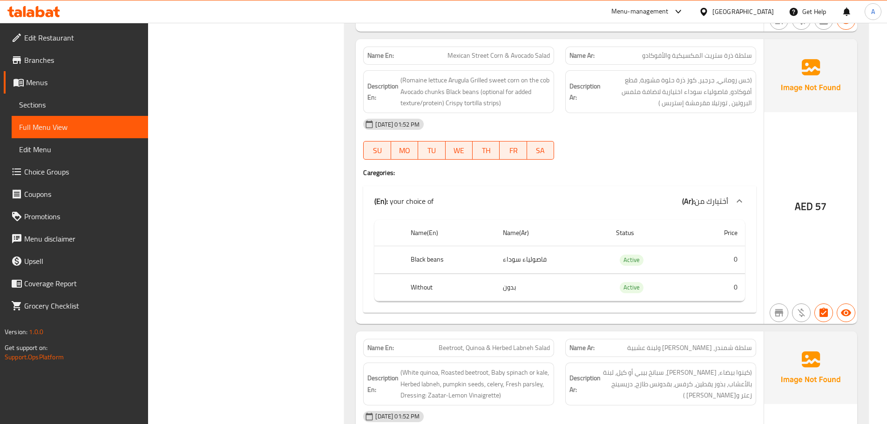
scroll to position [2822, 0]
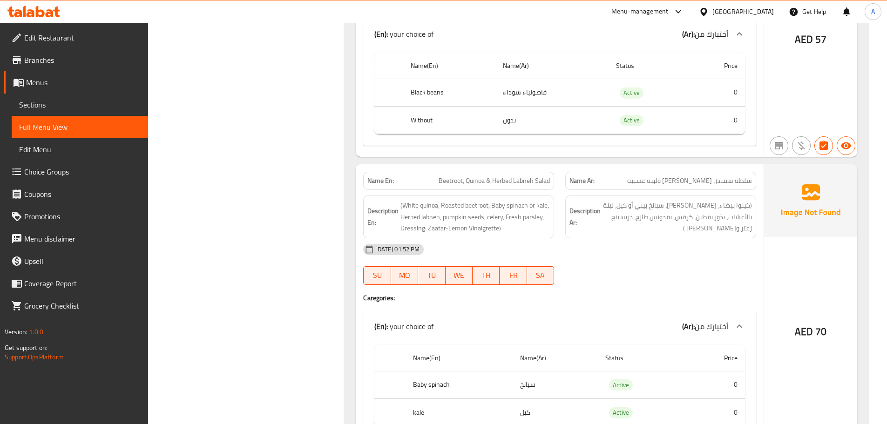
scroll to position [2962, 0]
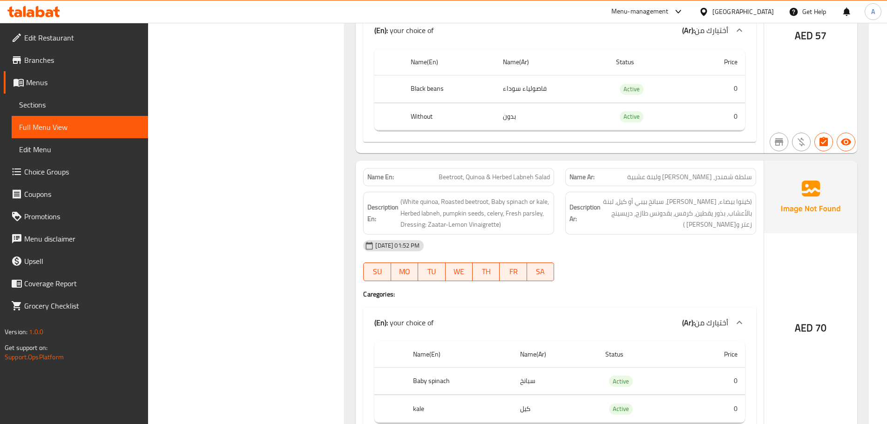
drag, startPoint x: 507, startPoint y: 340, endPoint x: 482, endPoint y: 342, distance: 24.8
click at [482, 367] on tr "Baby spinach سبانخ Active 0" at bounding box center [559, 380] width 371 height 27
drag, startPoint x: 540, startPoint y: 363, endPoint x: 485, endPoint y: 370, distance: 55.3
click at [486, 395] on tr "kale كيل Active 0" at bounding box center [559, 408] width 371 height 27
drag, startPoint x: 416, startPoint y: 367, endPoint x: 494, endPoint y: 367, distance: 77.3
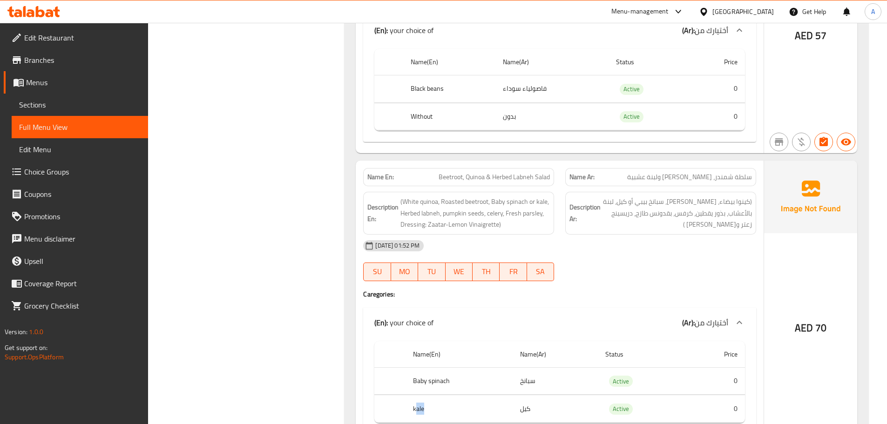
click at [493, 395] on th "kale" at bounding box center [460, 408] width 108 height 27
click at [632, 235] on div "01-10-2025 01:52 PM SU MO TU WE TH FR SA" at bounding box center [560, 261] width 404 height 52
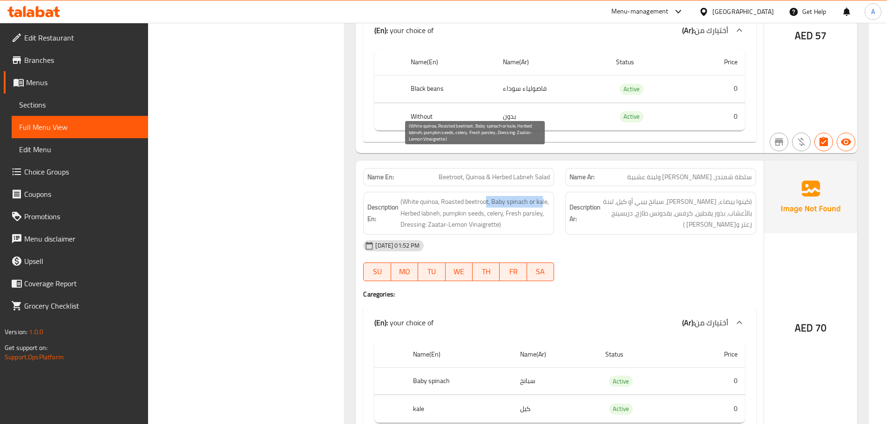
drag, startPoint x: 487, startPoint y: 156, endPoint x: 543, endPoint y: 156, distance: 55.4
click at [543, 196] on span "(White quinoa, Roasted beetroot, Baby spinach or kale, Herbed labneh, pumpkin s…" at bounding box center [475, 213] width 149 height 34
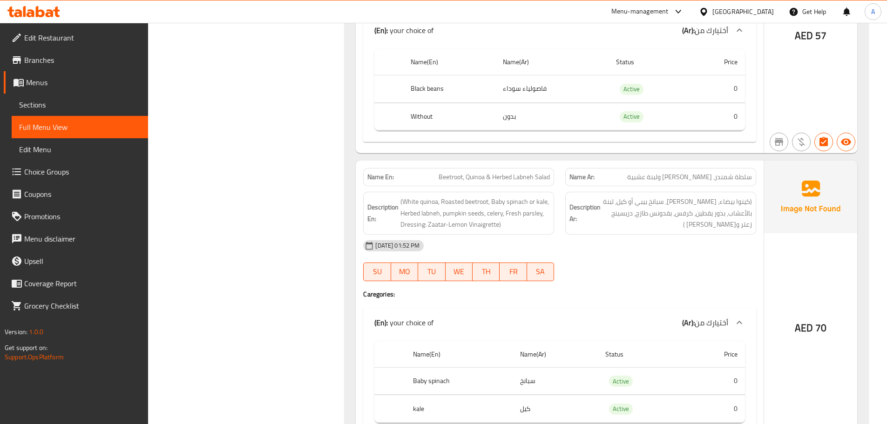
click at [631, 235] on div "01-10-2025 01:52 PM SU MO TU WE TH FR SA" at bounding box center [560, 261] width 404 height 52
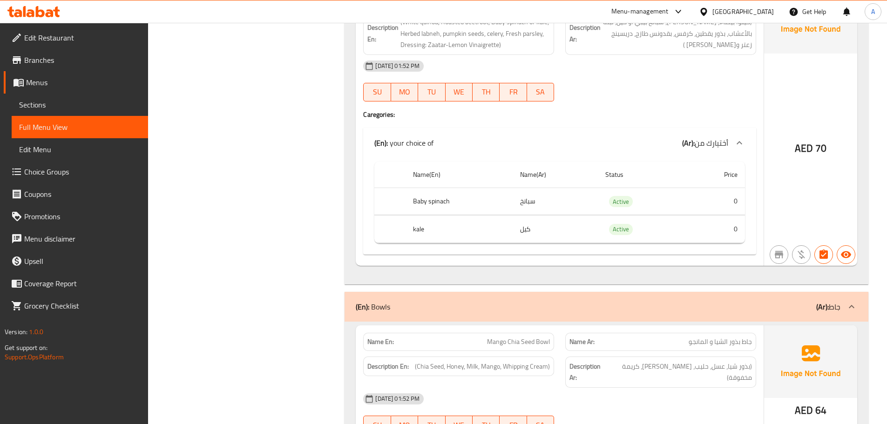
scroll to position [3195, 0]
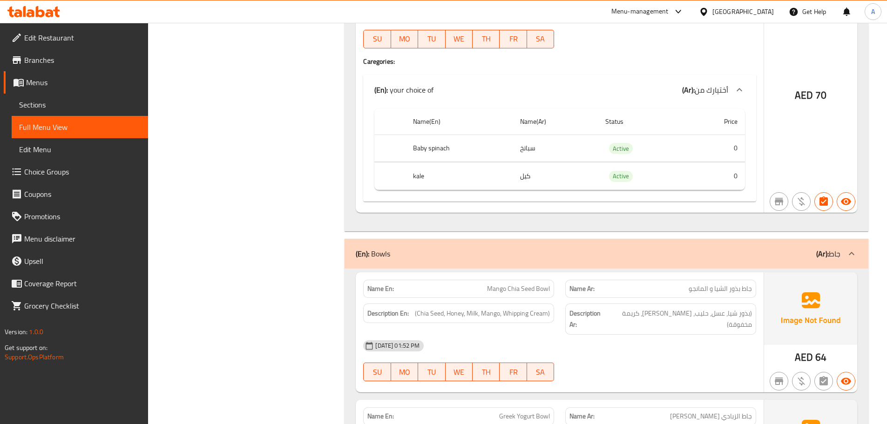
drag, startPoint x: 734, startPoint y: 245, endPoint x: 710, endPoint y: 257, distance: 27.1
click at [712, 280] on div "Name Ar: جاط بذور الشيا و المانجو" at bounding box center [660, 289] width 191 height 18
click at [700, 333] on div "Name En: Mango Chia Seed Bowl Name Ar: جاط بذور الشيا و المانجو Description En:…" at bounding box center [560, 332] width 408 height 120
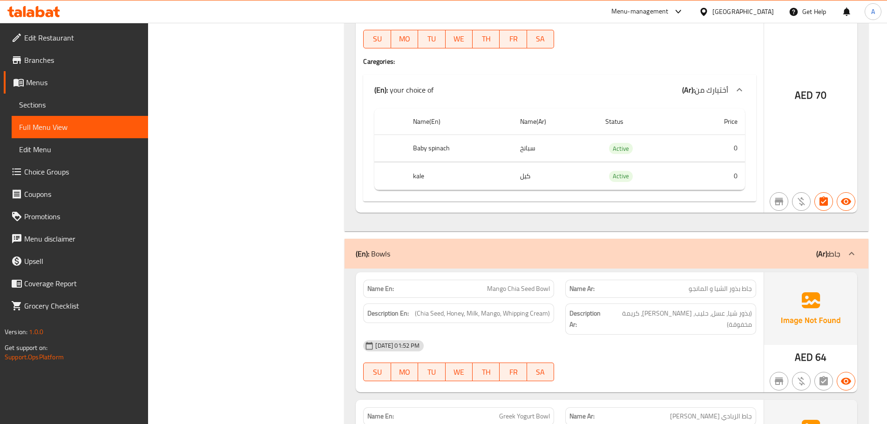
scroll to position [4579, 0]
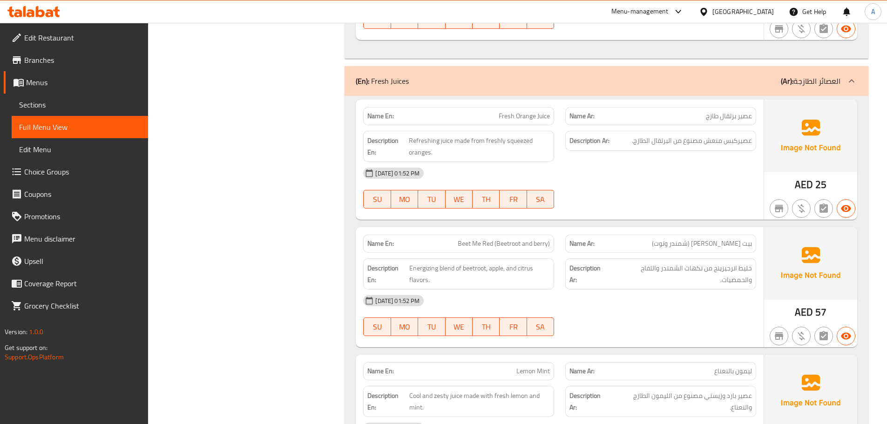
scroll to position [5723, 0]
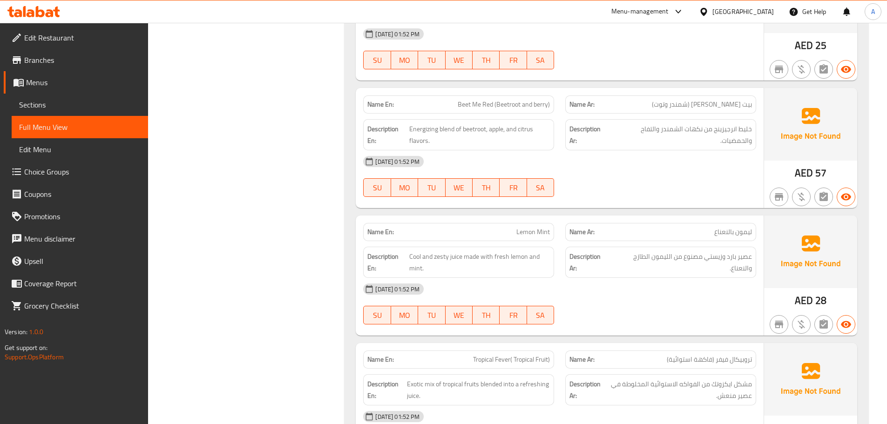
scroll to position [0, 0]
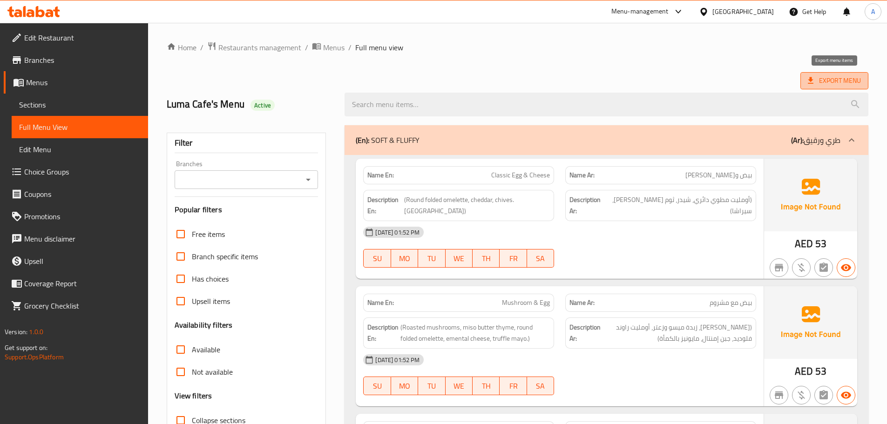
click at [822, 87] on span "Export Menu" at bounding box center [835, 80] width 68 height 17
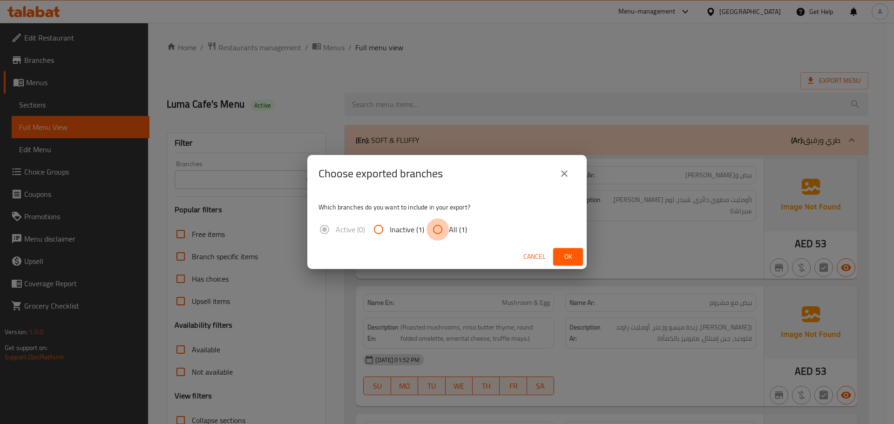
click at [438, 230] on input "All (1)" at bounding box center [438, 229] width 22 height 22
radio input "true"
click at [560, 252] on button "Ok" at bounding box center [568, 256] width 30 height 17
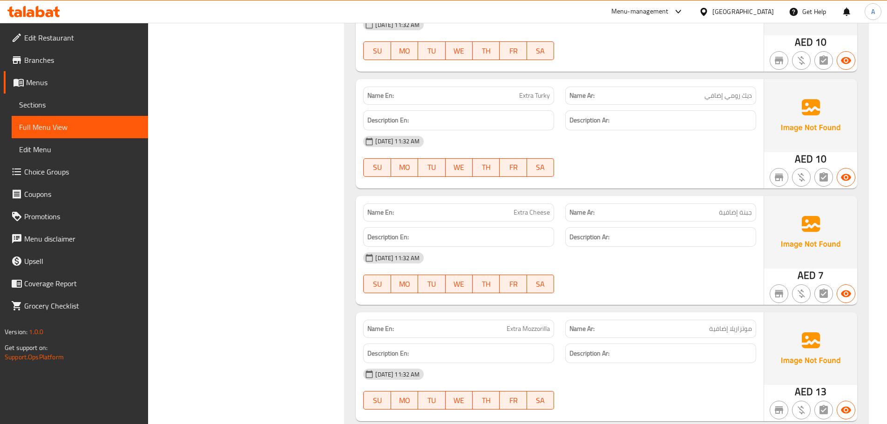
scroll to position [1147, 0]
